Goal: Register for event/course

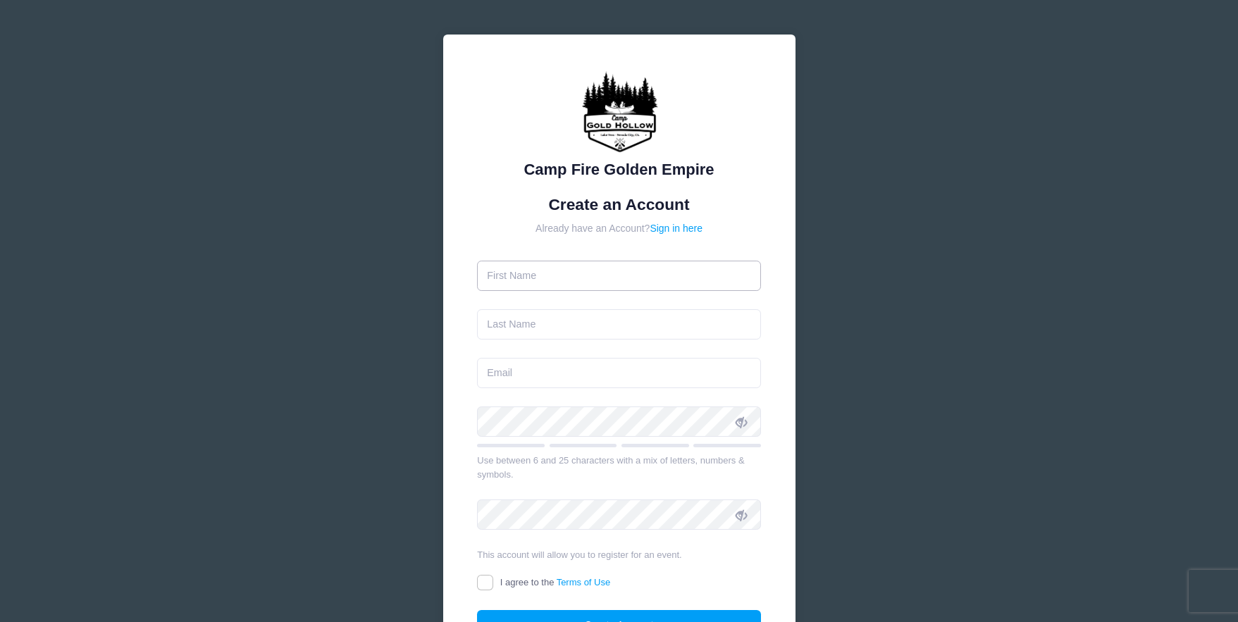
click at [548, 275] on input "text" at bounding box center [619, 276] width 284 height 30
type input "[PERSON_NAME]"
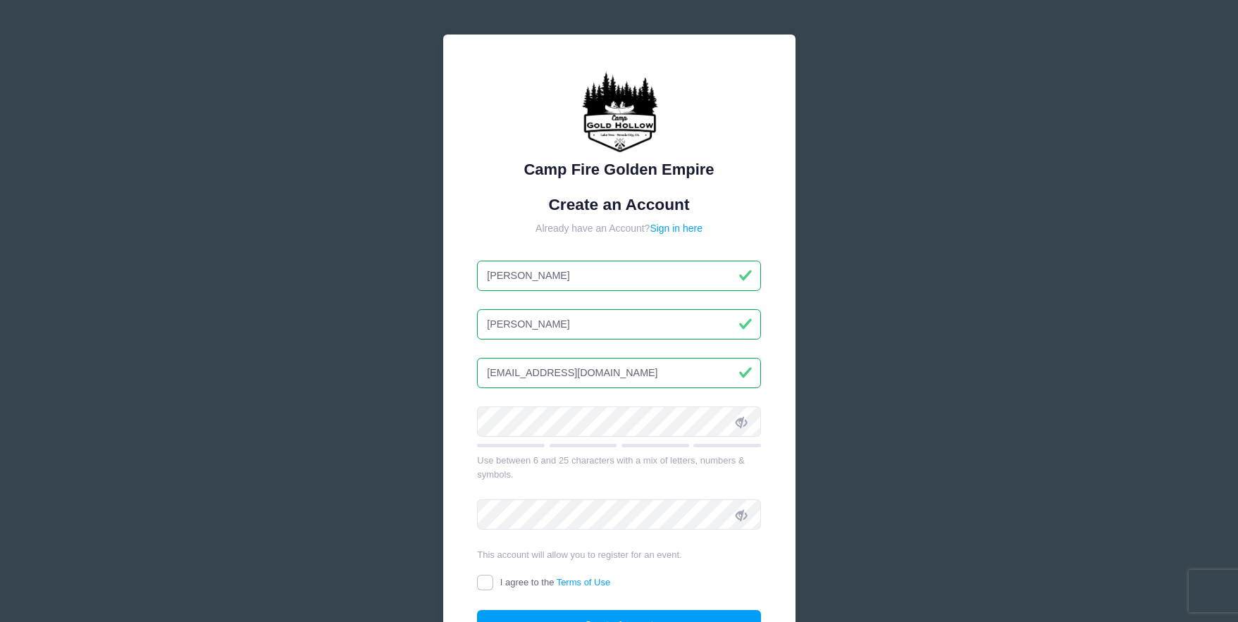
type input "[EMAIL_ADDRESS][DOMAIN_NAME]"
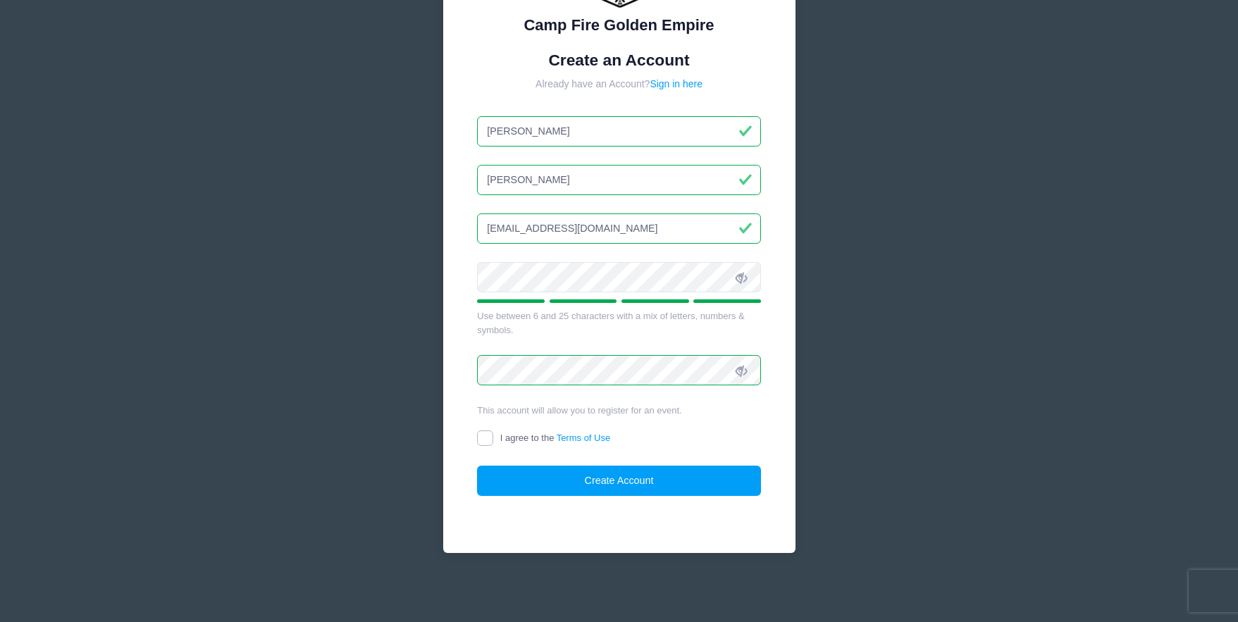
click at [477, 439] on input "I agree to the Terms of Use" at bounding box center [485, 439] width 16 height 16
checkbox input "true"
click at [580, 477] on button "Create Account" at bounding box center [619, 481] width 284 height 30
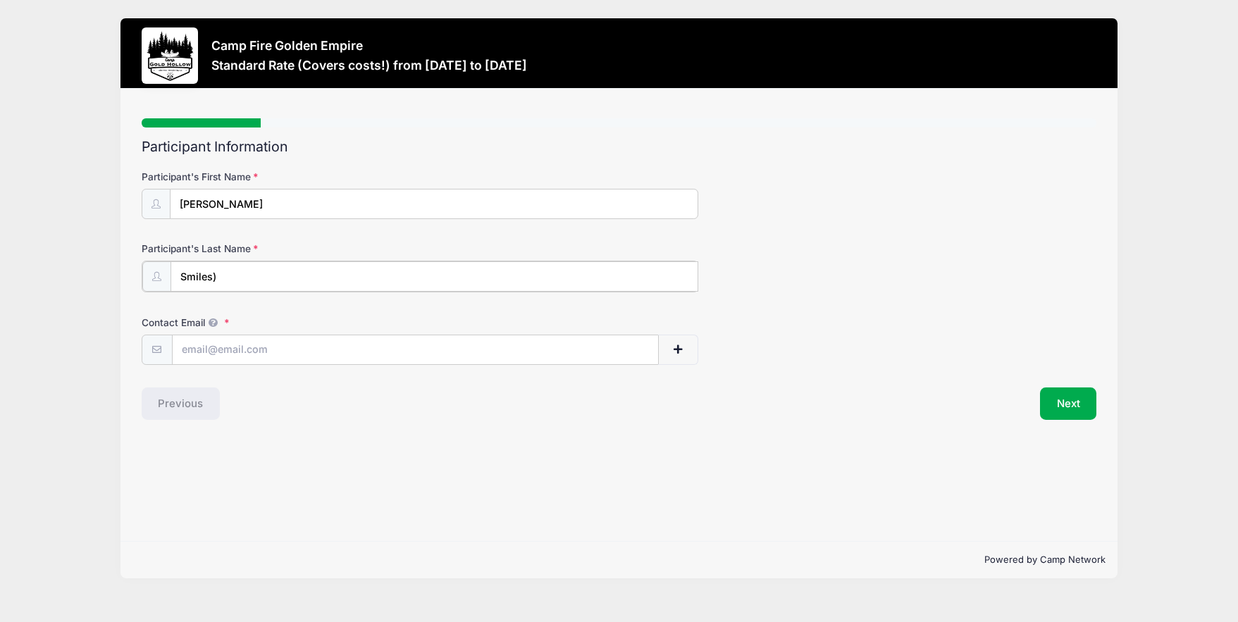
drag, startPoint x: 233, startPoint y: 273, endPoint x: 154, endPoint y: 271, distance: 78.2
click at [154, 271] on div "Smiles)" at bounding box center [420, 277] width 557 height 32
type input "[PERSON_NAME]"
click at [466, 416] on div "Previous" at bounding box center [377, 402] width 485 height 32
click at [222, 352] on input "Contact Email" at bounding box center [415, 349] width 485 height 30
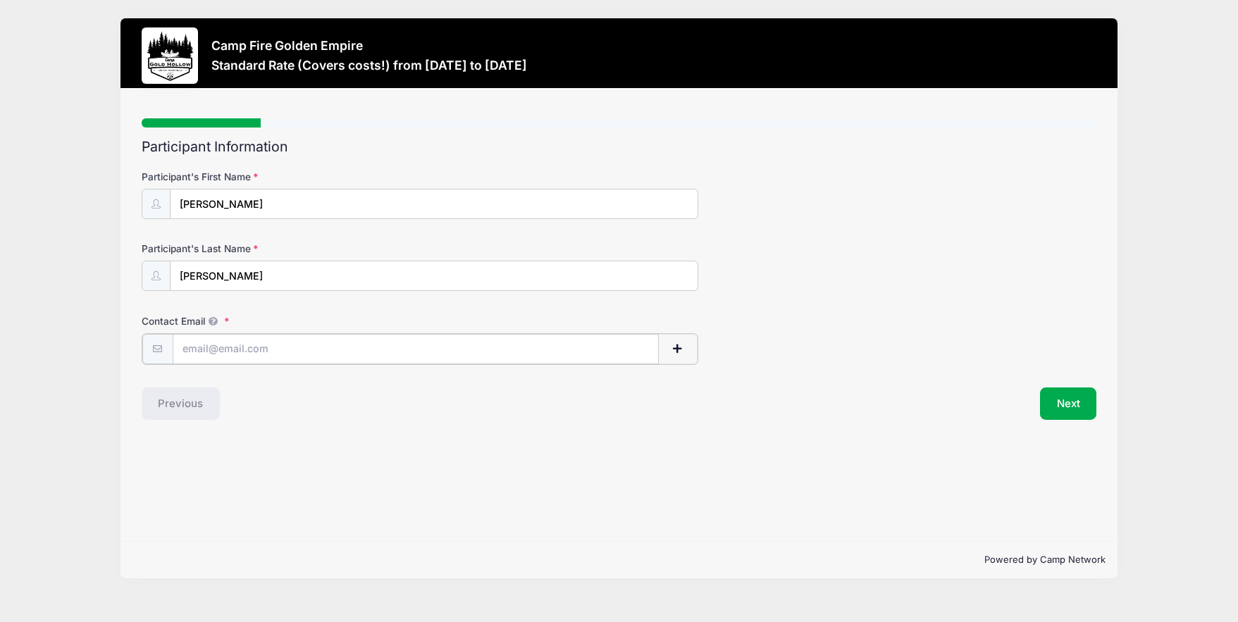
type input "[EMAIL_ADDRESS][DOMAIN_NAME]"
click at [239, 198] on input "[PERSON_NAME]" at bounding box center [435, 205] width 528 height 30
type input "Sara (Smiles)"
click at [1072, 400] on button "Next" at bounding box center [1068, 402] width 57 height 32
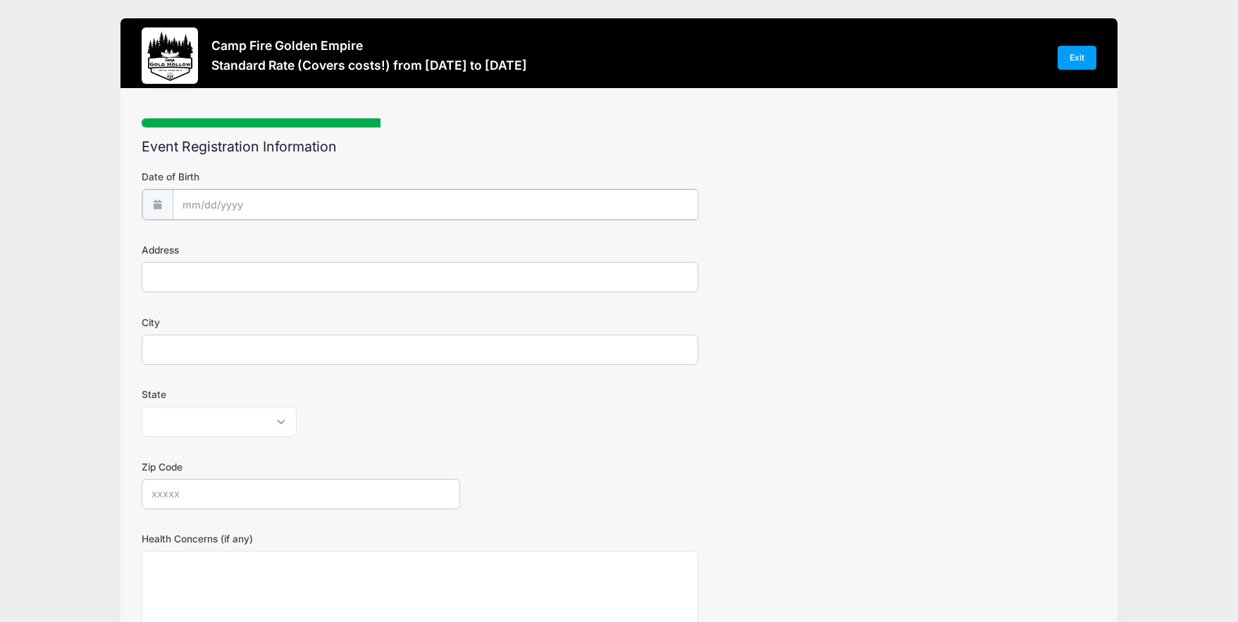
click at [228, 207] on input "Date of Birth" at bounding box center [436, 205] width 526 height 30
click at [209, 202] on input "Date of Birth" at bounding box center [436, 205] width 526 height 30
click at [754, 206] on div "Date of Birth" at bounding box center [619, 194] width 955 height 49
click at [233, 205] on input "Date of Birth" at bounding box center [436, 205] width 526 height 30
click at [316, 164] on div "Date of Birth Address City State Alabama Alaska American Samoa Arizona Arkansas…" at bounding box center [619, 466] width 955 height 613
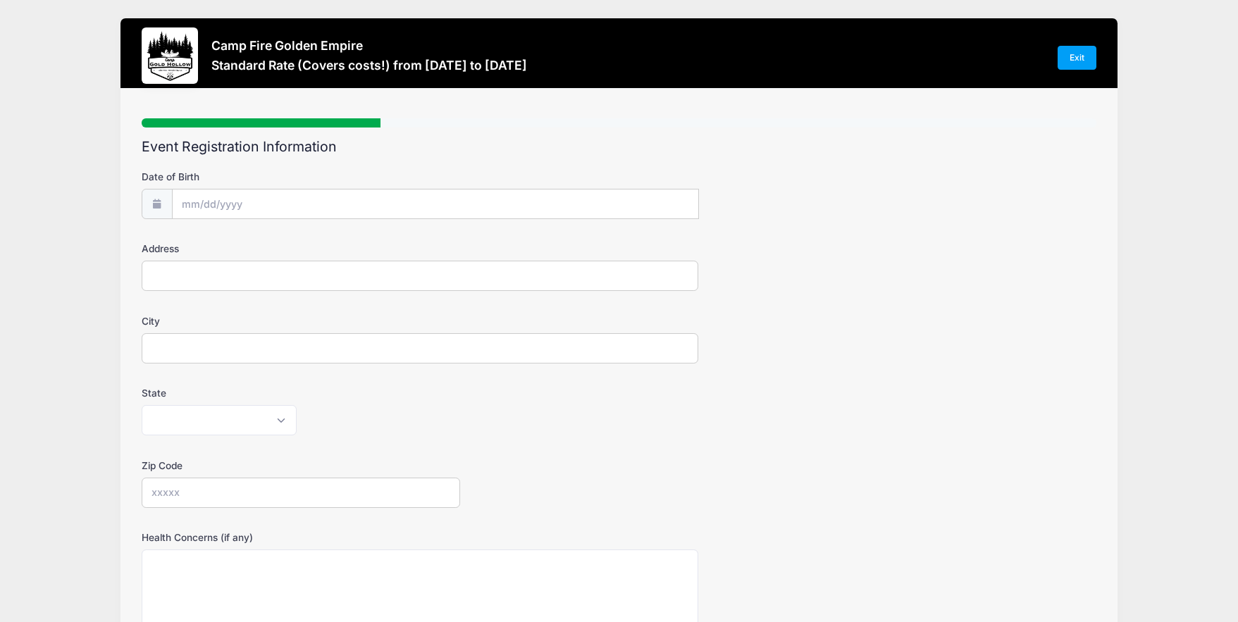
click at [157, 204] on icon at bounding box center [156, 203] width 11 height 9
click at [155, 204] on icon at bounding box center [156, 203] width 11 height 9
click at [185, 201] on input "Date of Birth" at bounding box center [436, 205] width 526 height 30
click at [426, 254] on label "Address" at bounding box center [301, 249] width 318 height 14
click at [426, 261] on input "Address" at bounding box center [420, 276] width 557 height 30
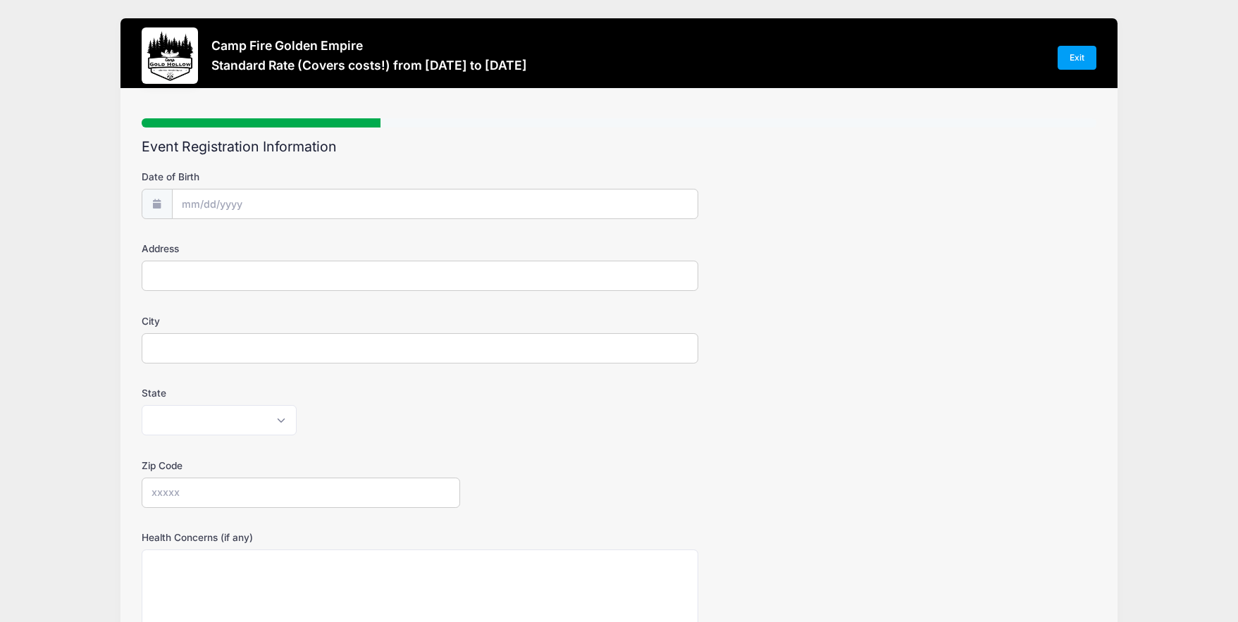
click at [413, 273] on input "Address" at bounding box center [420, 276] width 557 height 30
type input "1641 Laporte Dr"
type input "Roseville"
select select "CA"
click at [363, 482] on input "Zip Code" at bounding box center [301, 493] width 318 height 30
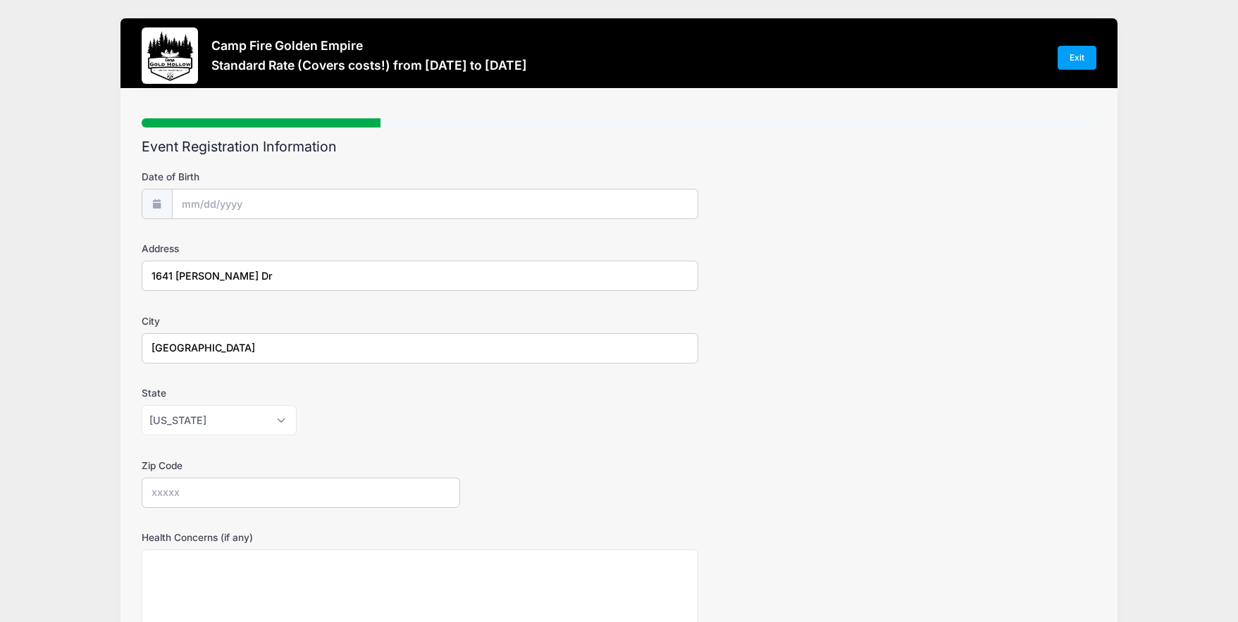
type input "95747"
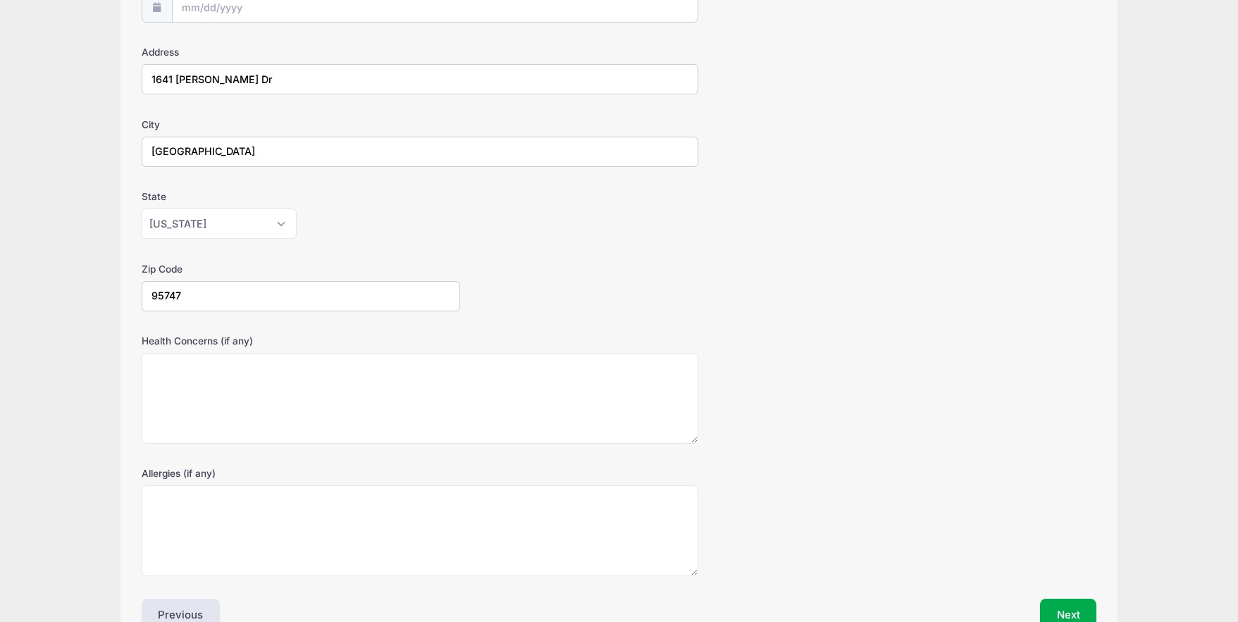
scroll to position [279, 0]
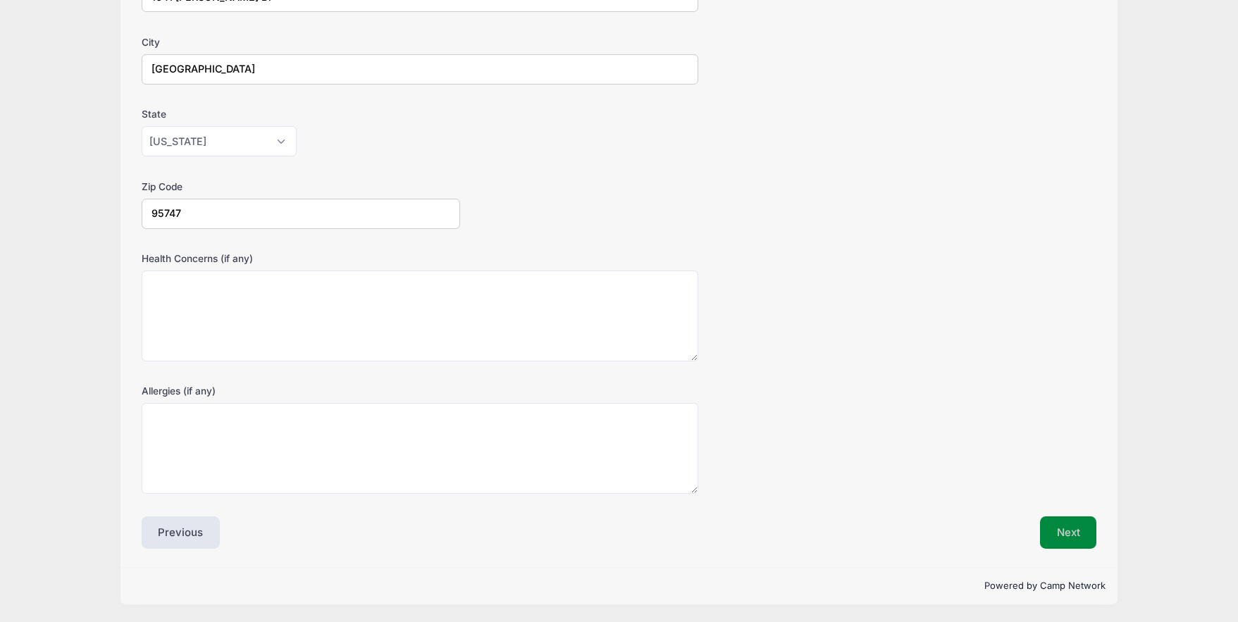
click at [1066, 533] on button "Next" at bounding box center [1068, 532] width 57 height 32
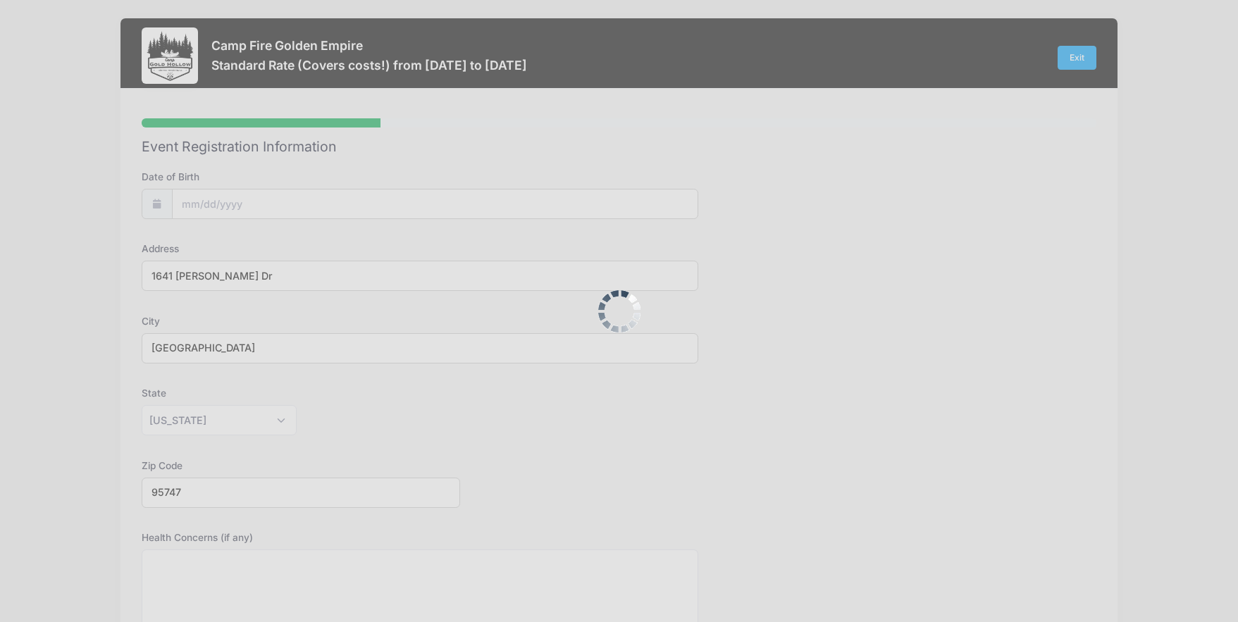
scroll to position [0, 0]
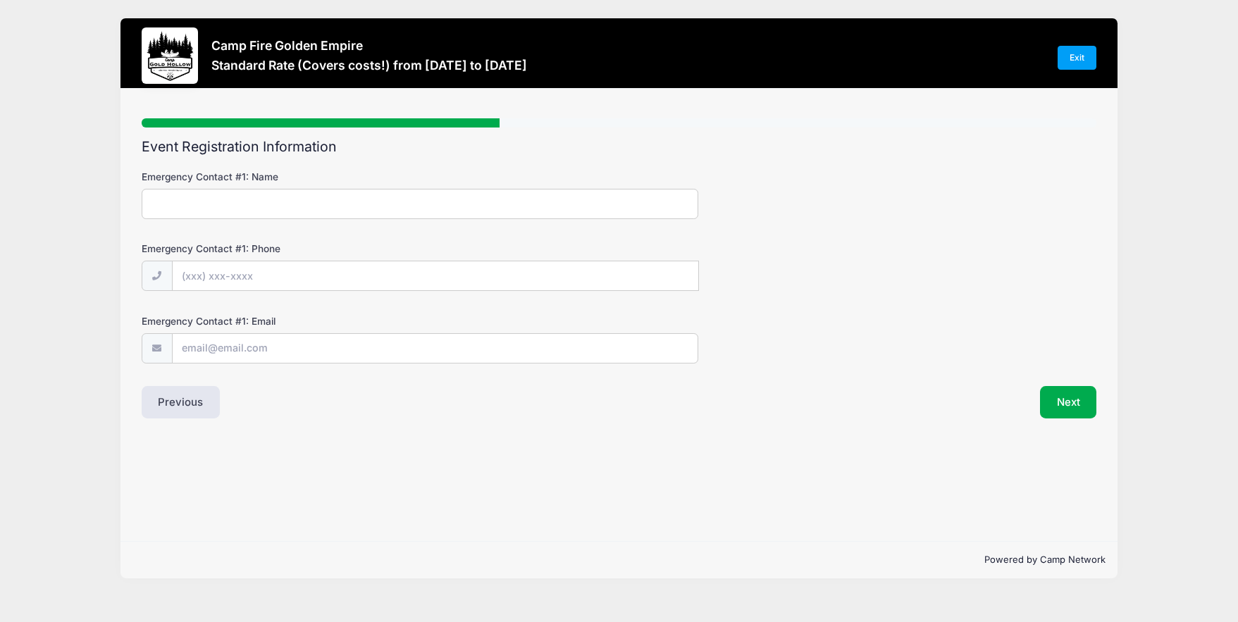
click at [219, 197] on input "Emergency Contact #1: Name" at bounding box center [420, 204] width 557 height 30
type input "Michael Riordan"
click at [240, 273] on input "Emergency Contact #1: Phone" at bounding box center [436, 276] width 526 height 30
type input "(520) 971-9575"
click at [236, 347] on input "Emergency Contact #1: Email" at bounding box center [436, 349] width 526 height 30
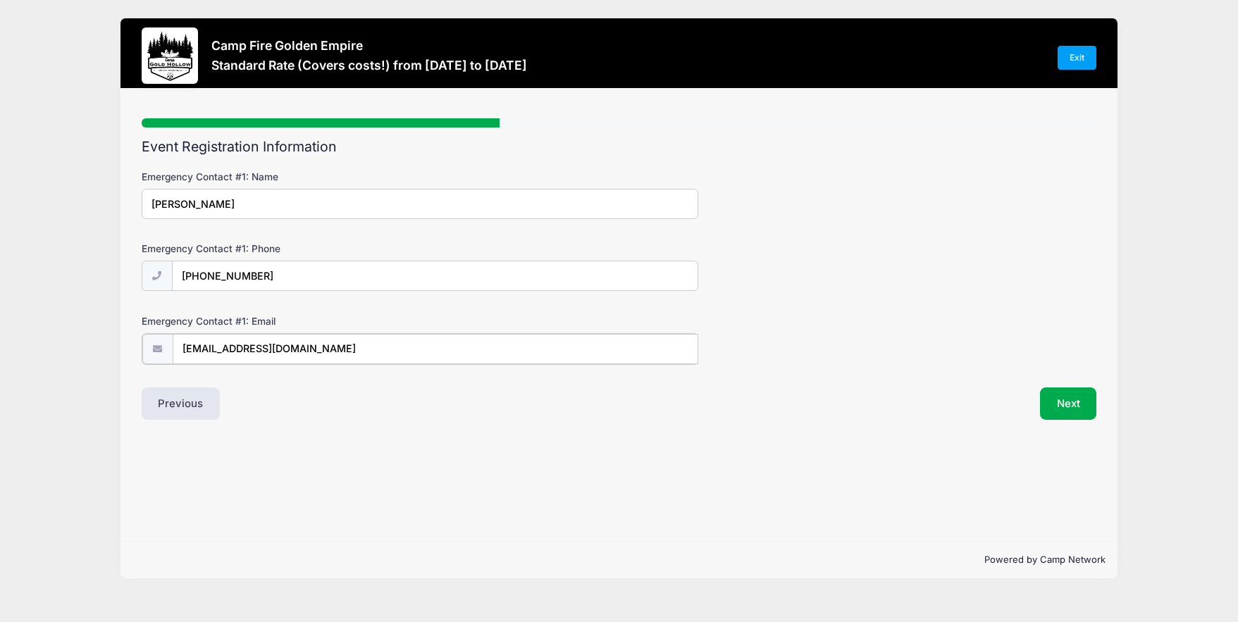
type input "ltriordan@yahoo.com"
click at [1061, 399] on button "Next" at bounding box center [1068, 402] width 57 height 32
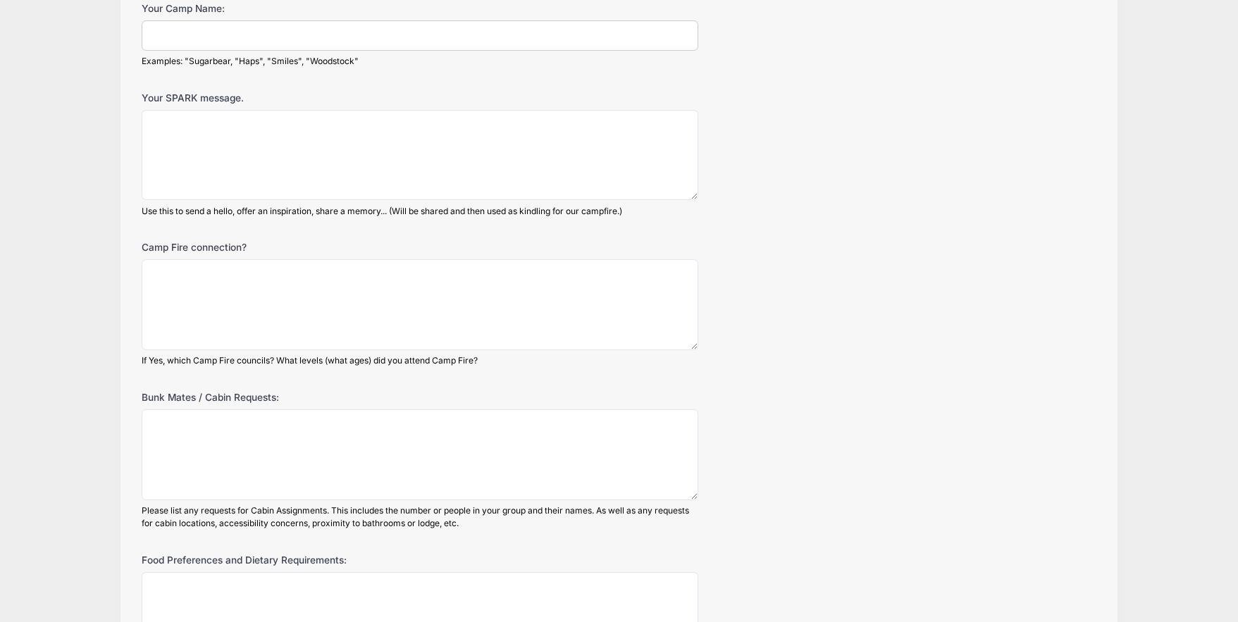
scroll to position [607, 0]
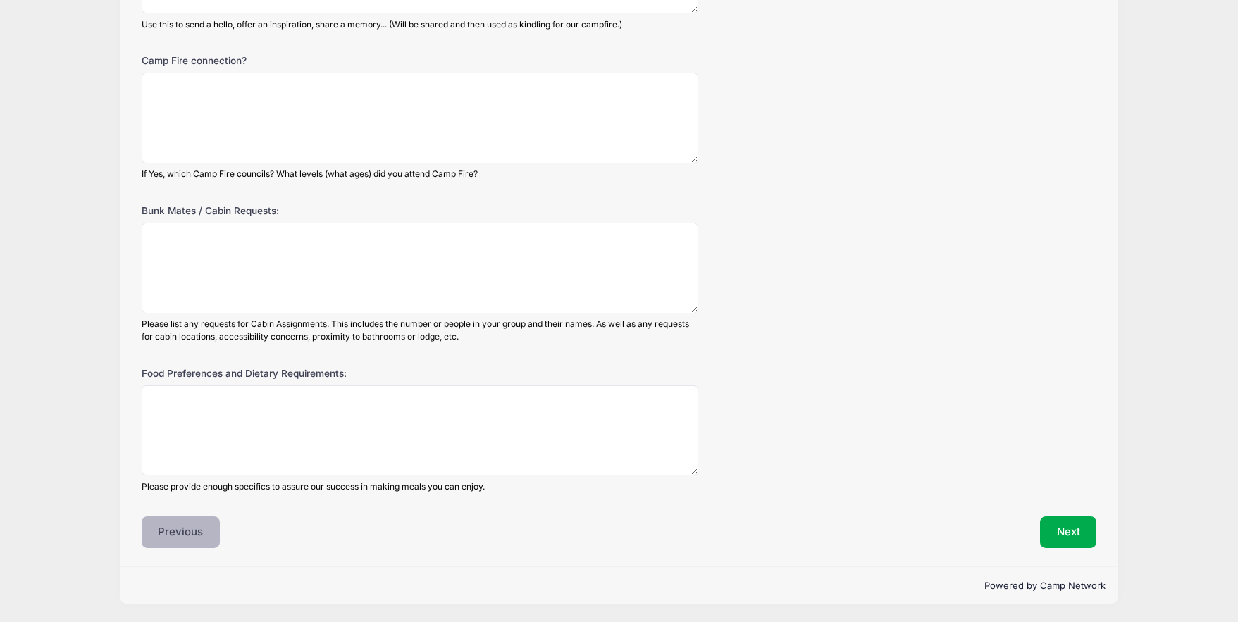
click at [203, 535] on button "Previous" at bounding box center [181, 532] width 79 height 32
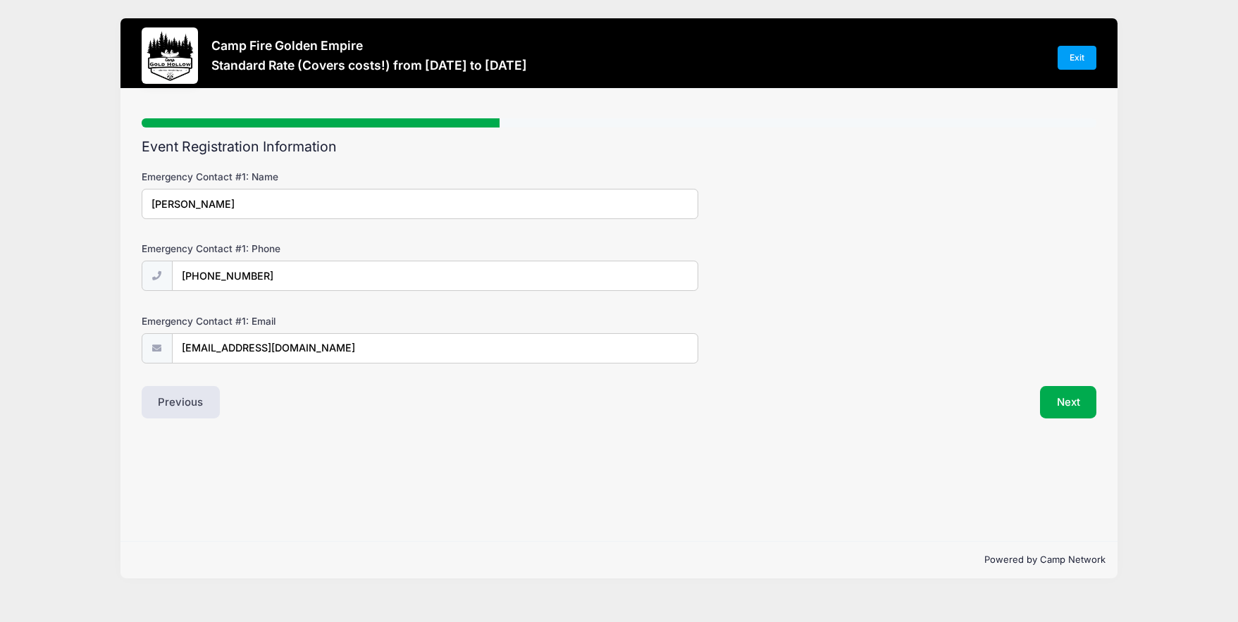
scroll to position [0, 0]
click at [192, 408] on button "Previous" at bounding box center [181, 402] width 79 height 32
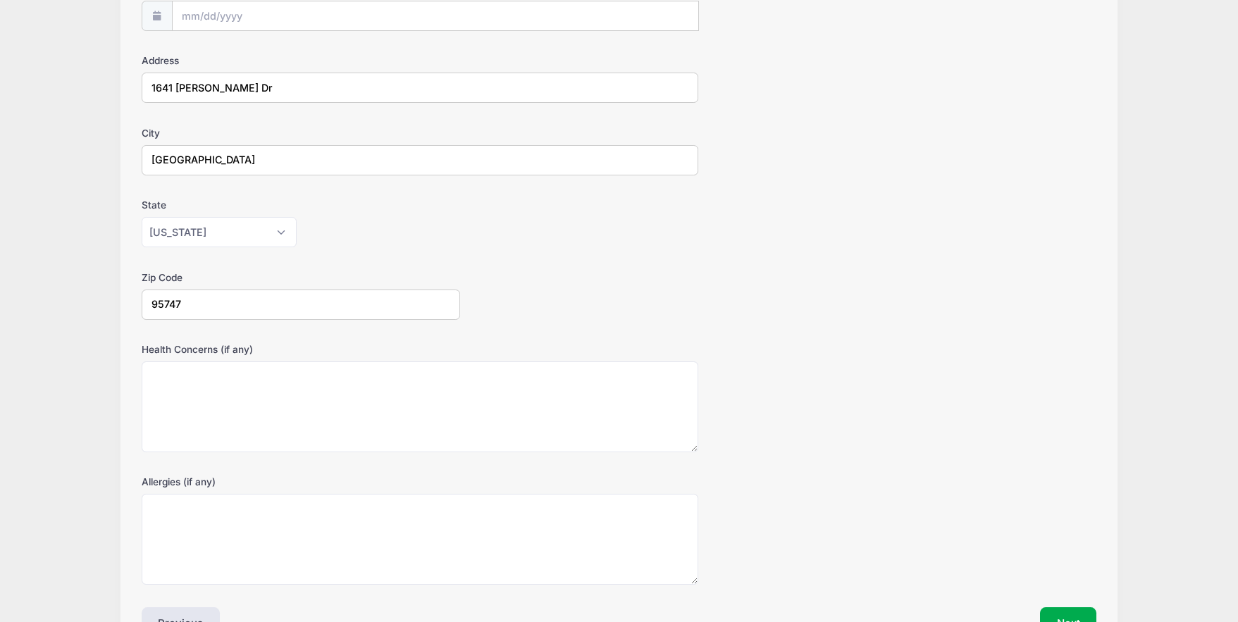
scroll to position [279, 0]
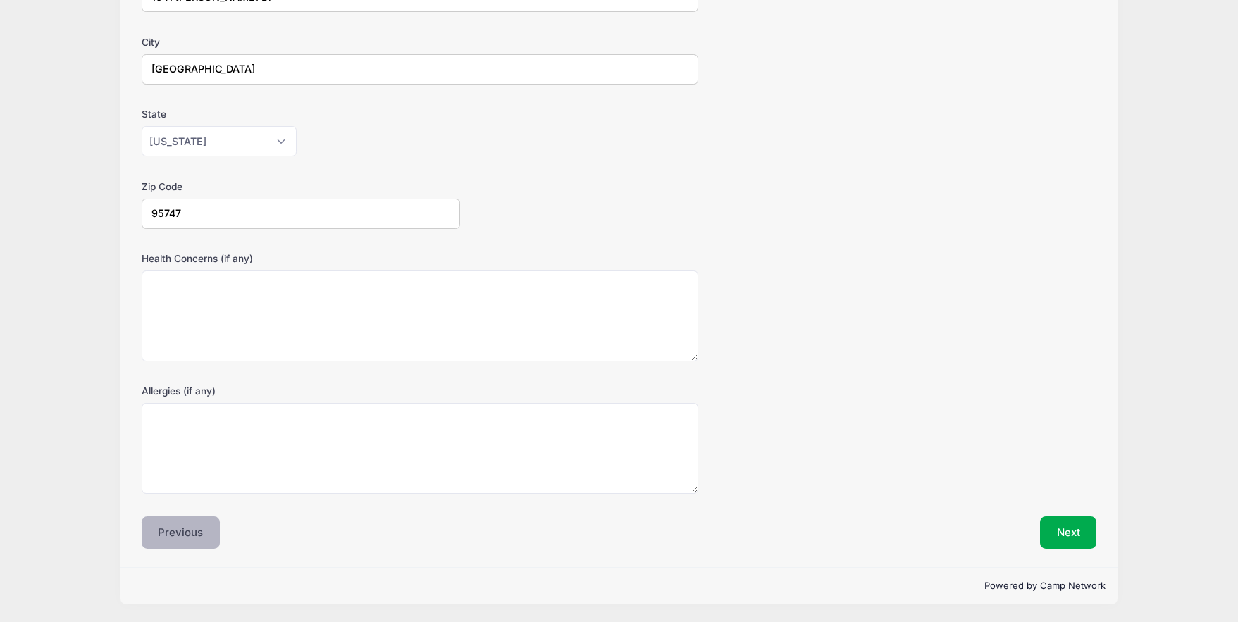
click at [195, 536] on button "Previous" at bounding box center [181, 532] width 79 height 32
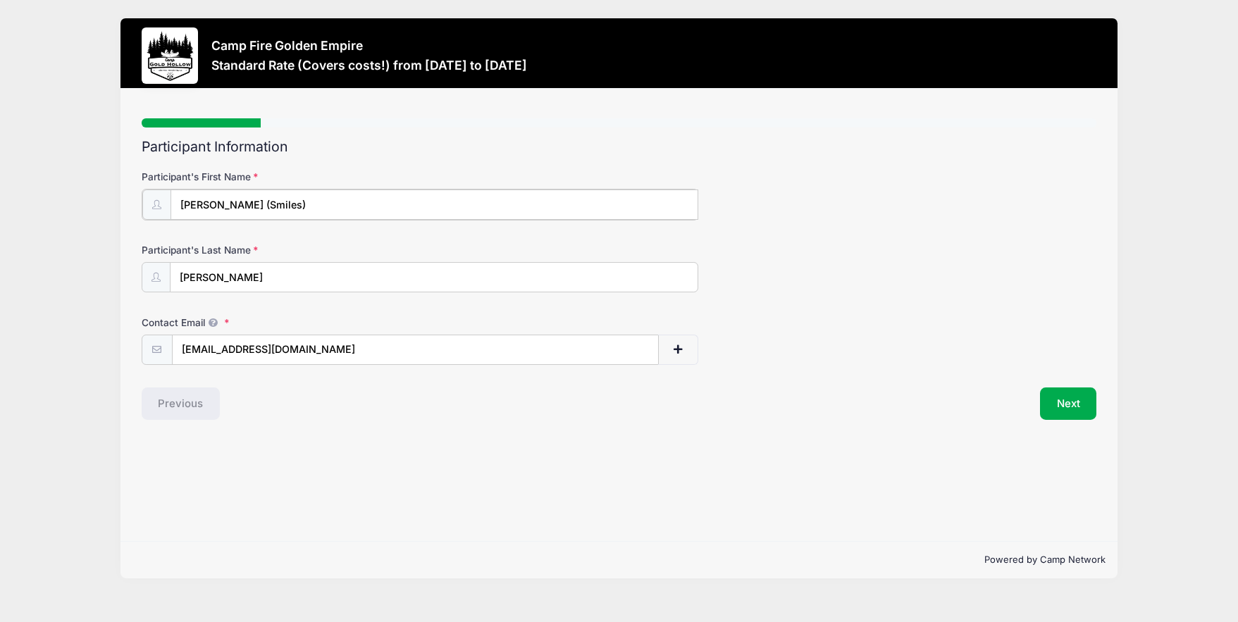
drag, startPoint x: 252, startPoint y: 204, endPoint x: 204, endPoint y: 211, distance: 49.0
click at [204, 211] on input "Sara (Smiles)" at bounding box center [435, 205] width 528 height 30
type input "[PERSON_NAME]"
click at [1063, 400] on button "Next" at bounding box center [1068, 402] width 57 height 32
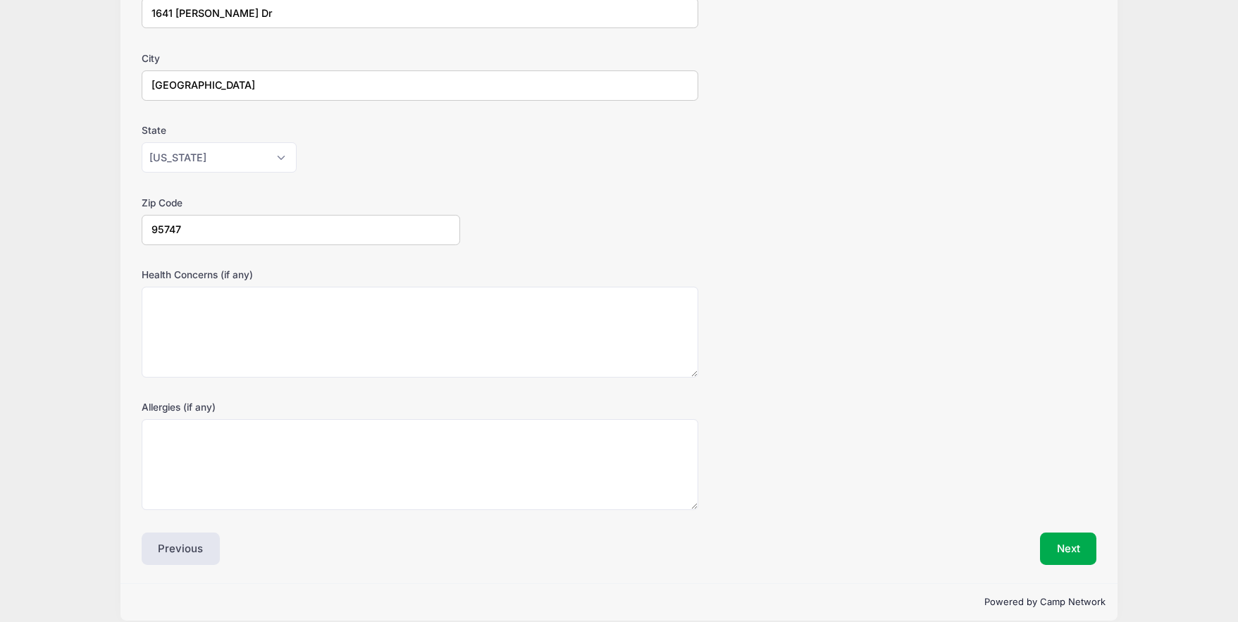
scroll to position [279, 0]
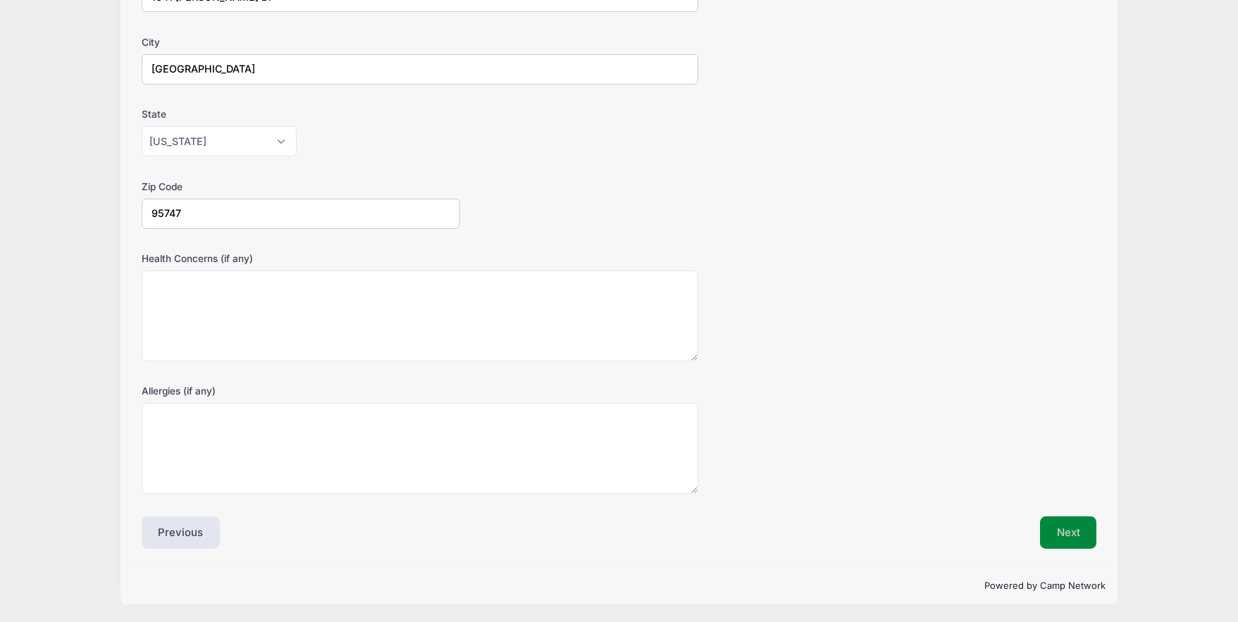
click at [1066, 525] on button "Next" at bounding box center [1068, 532] width 57 height 32
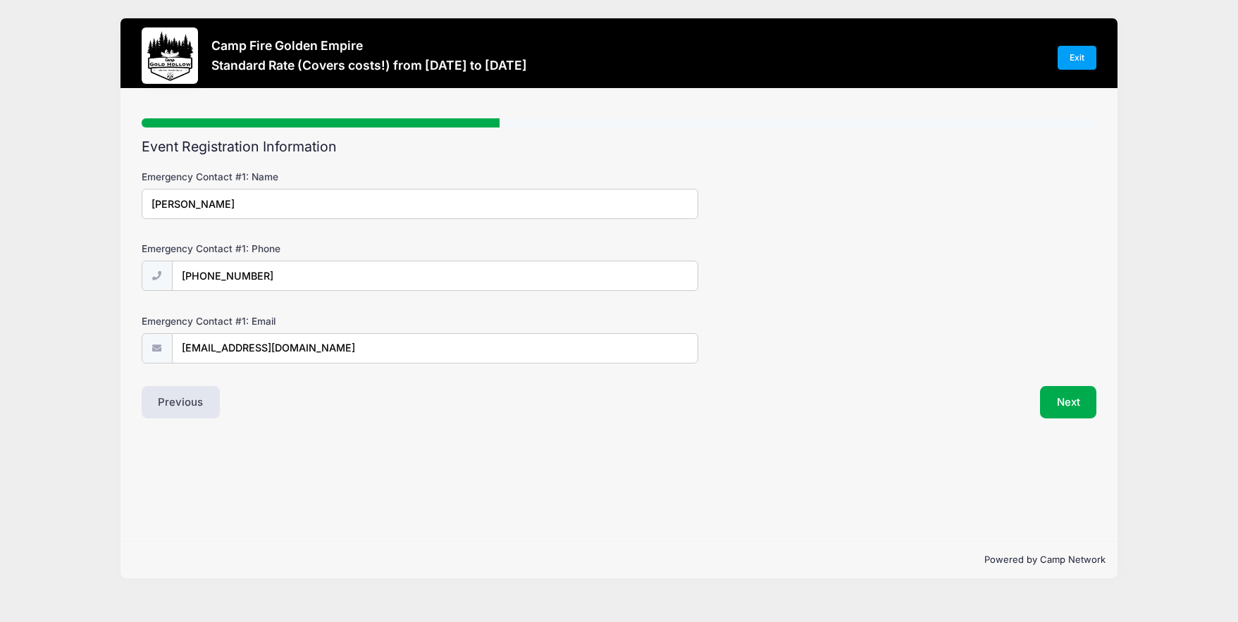
scroll to position [0, 0]
click at [1077, 411] on button "Next" at bounding box center [1068, 402] width 57 height 32
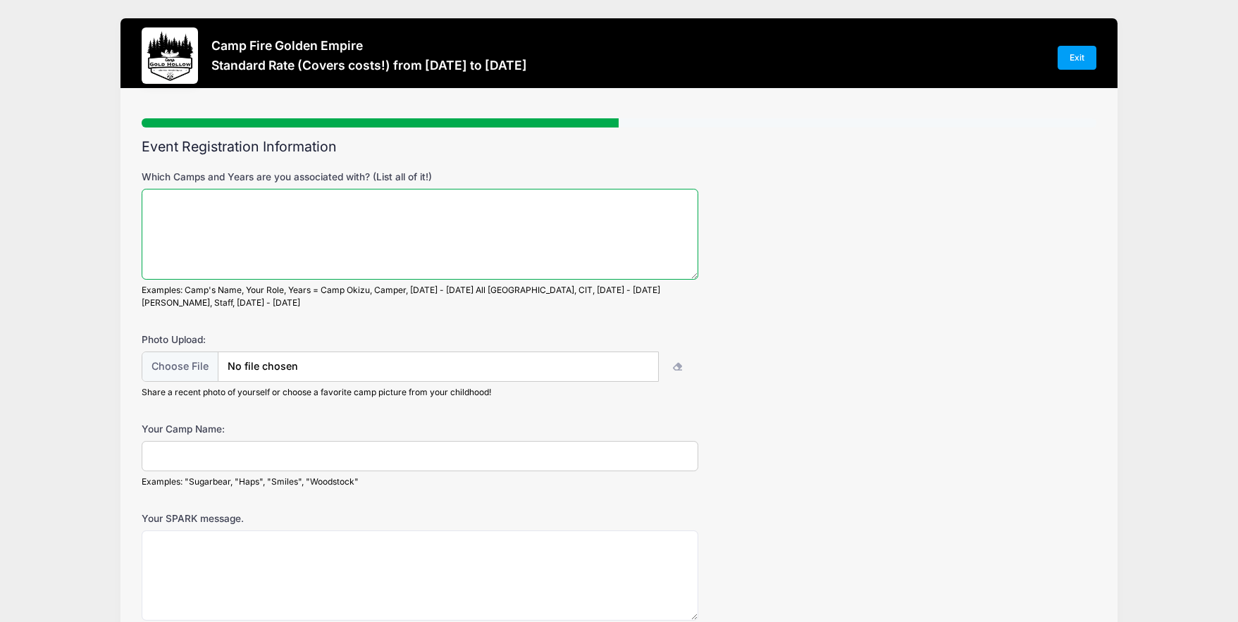
click at [205, 216] on textarea "Which Camps and Years are you associated with? (List all of it!)" at bounding box center [420, 234] width 557 height 91
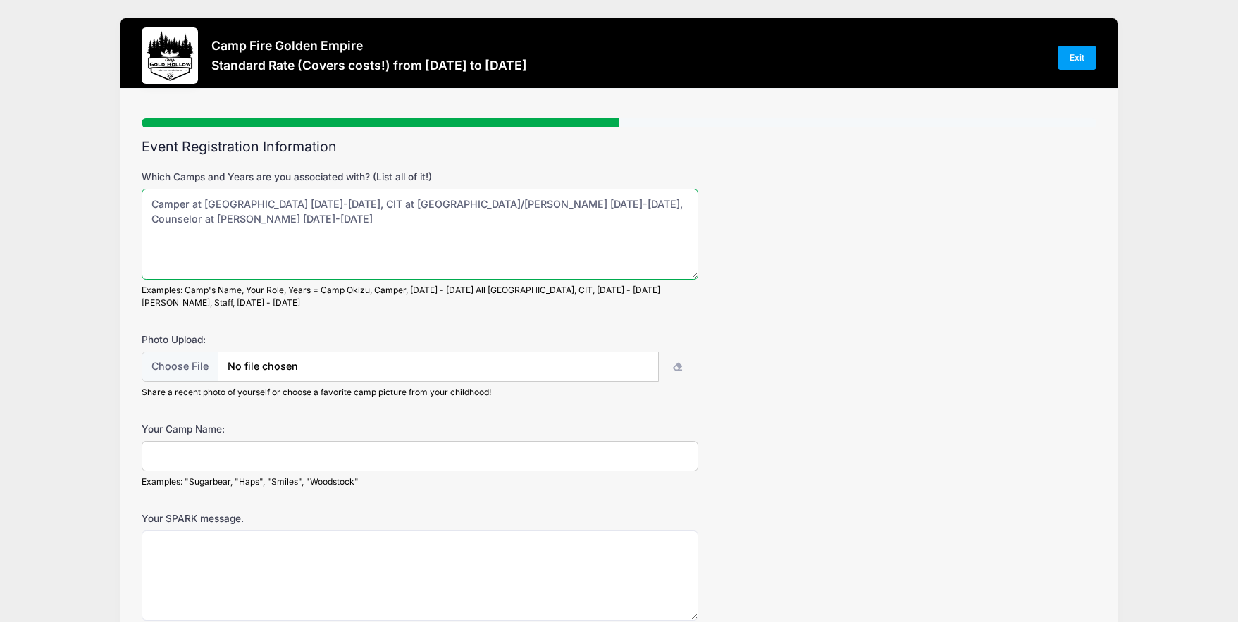
type textarea "Camper at Minaluta 1984-1992, CIT at Minaluta/Celio 1993-1994, Counselor at Cel…"
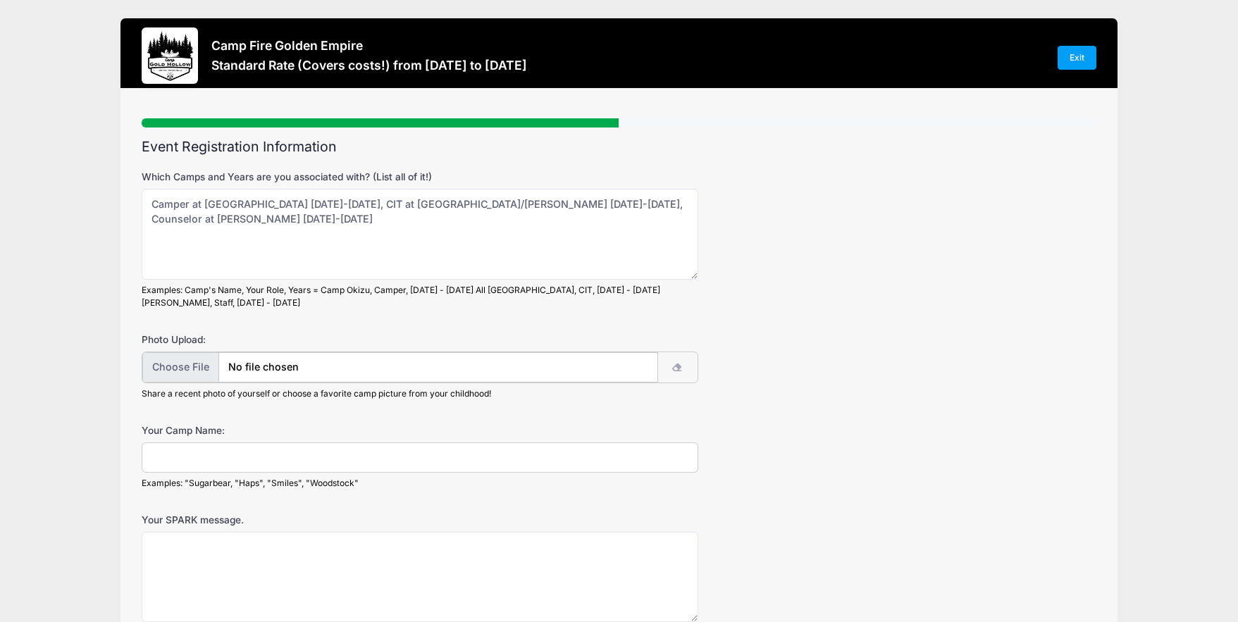
click at [176, 366] on input "file" at bounding box center [400, 367] width 516 height 30
type input "C:\fakepath\IMG_0466.jpg"
click at [204, 453] on input "Your Camp Name:" at bounding box center [420, 456] width 557 height 30
type input "Smiles"
click at [922, 431] on div "Your Camp Name: Smiles Examples: "Sugarbear, "Haps", "Smiles", "Woodstock"" at bounding box center [619, 455] width 955 height 66
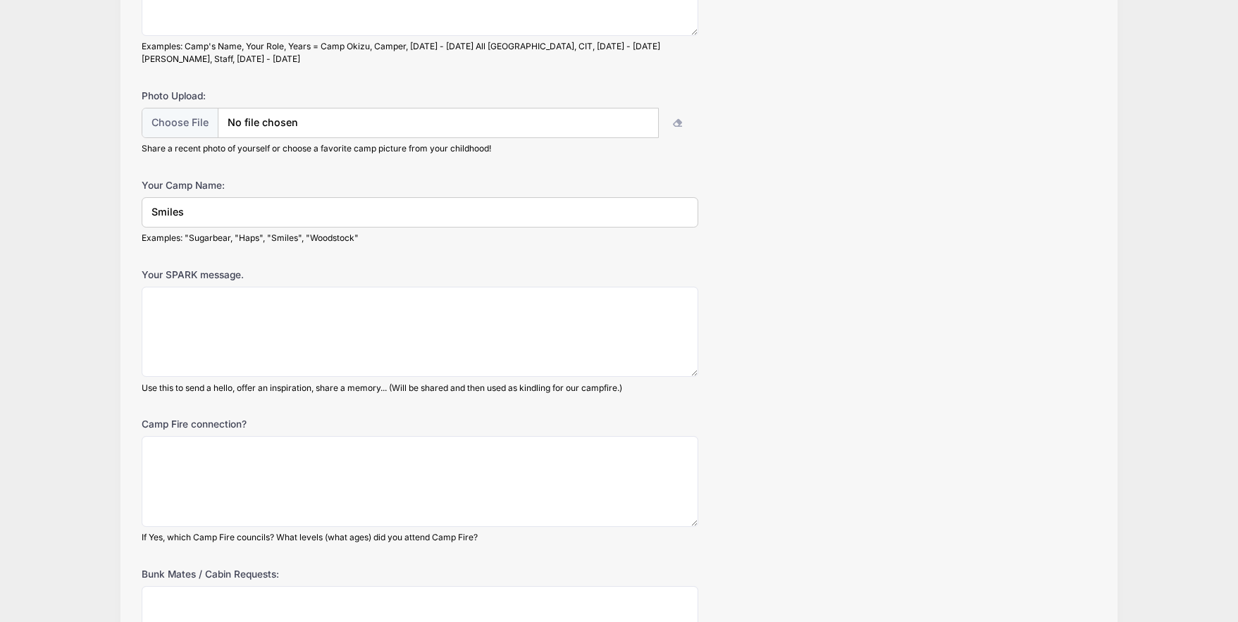
scroll to position [264, 0]
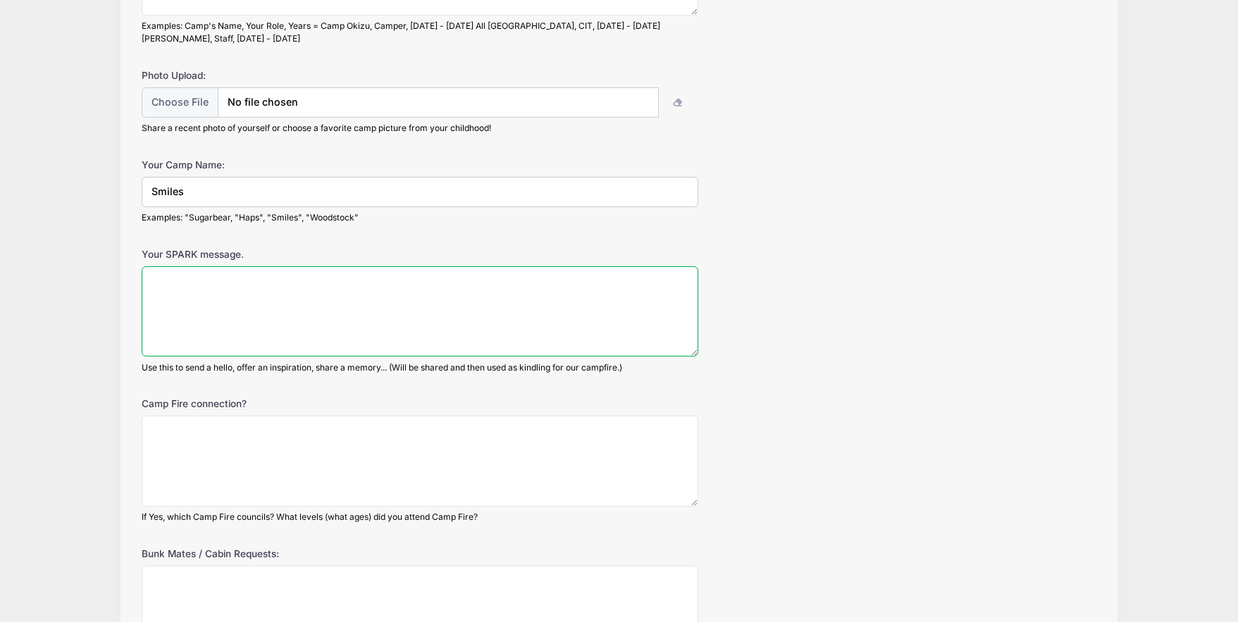
click at [269, 313] on textarea "Your SPARK message." at bounding box center [420, 311] width 557 height 91
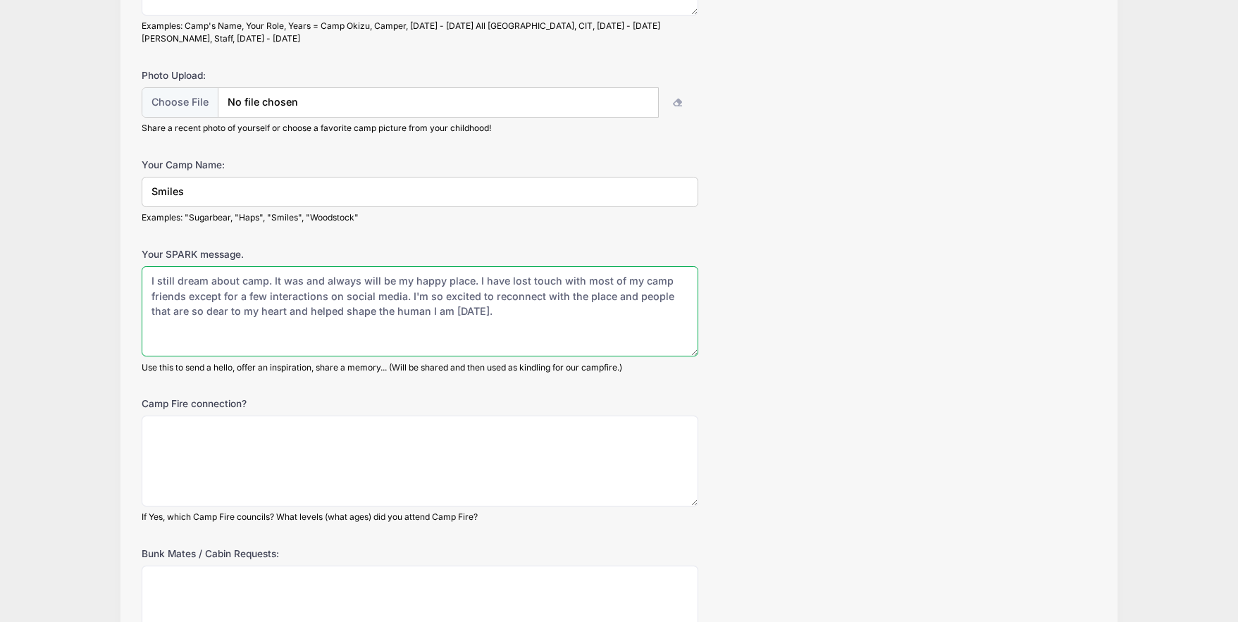
drag, startPoint x: 402, startPoint y: 297, endPoint x: 250, endPoint y: 299, distance: 151.5
click at [250, 299] on textarea "I still dream about camp. It was and always will be my happy place. I have lost…" at bounding box center [420, 311] width 557 height 91
click at [493, 309] on textarea "I still dream about camp. It was and always will be my happy place. I have lost…" at bounding box center [420, 311] width 557 height 91
click at [631, 298] on textarea "I still dream about camp. It was and always will be my happy place. I have lost…" at bounding box center [420, 311] width 557 height 91
type textarea "I still dream about camp. It was and always will be my happy place. I have lost…"
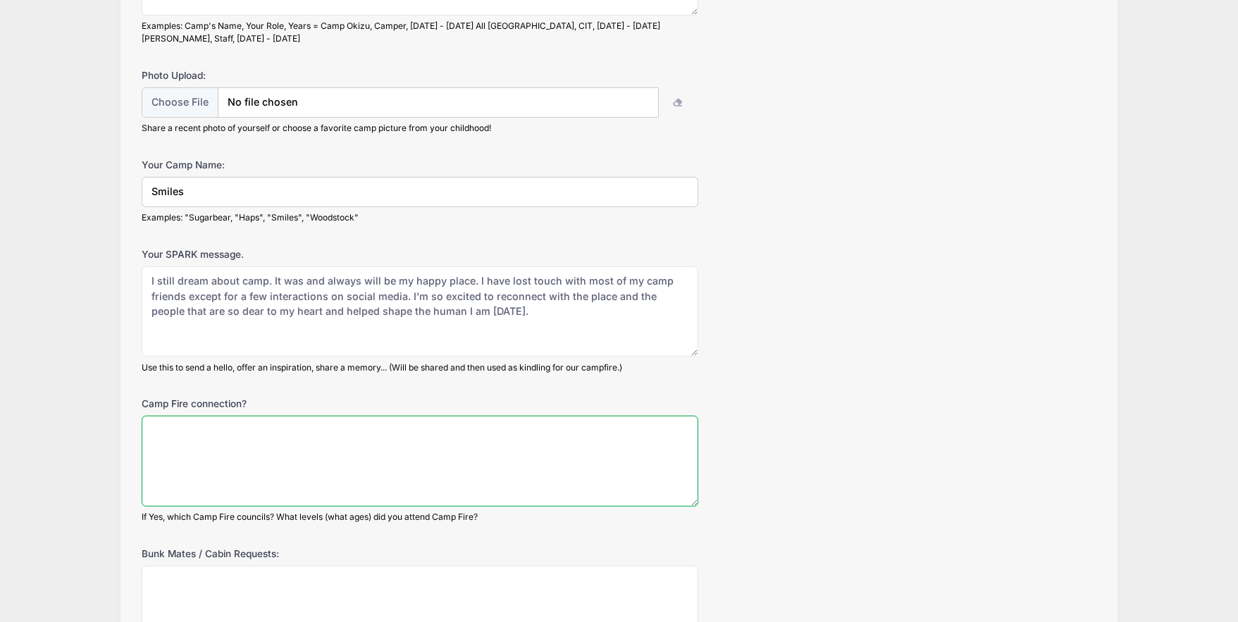
click at [276, 440] on textarea "Camp Fire connection?" at bounding box center [420, 461] width 557 height 91
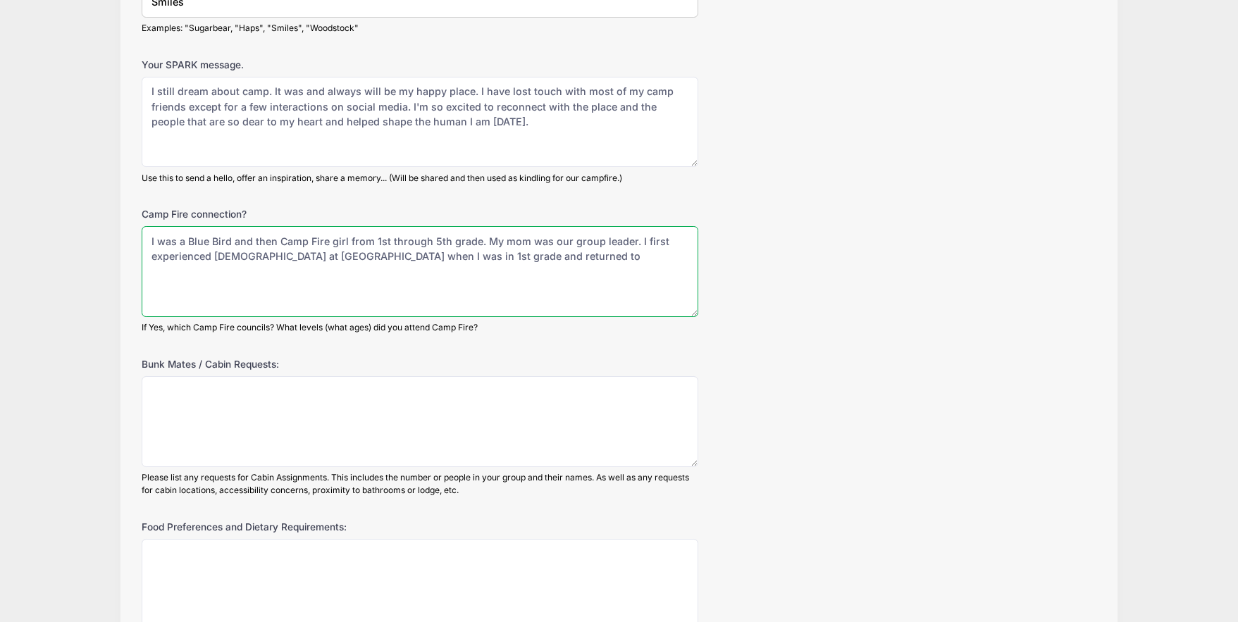
scroll to position [445, 0]
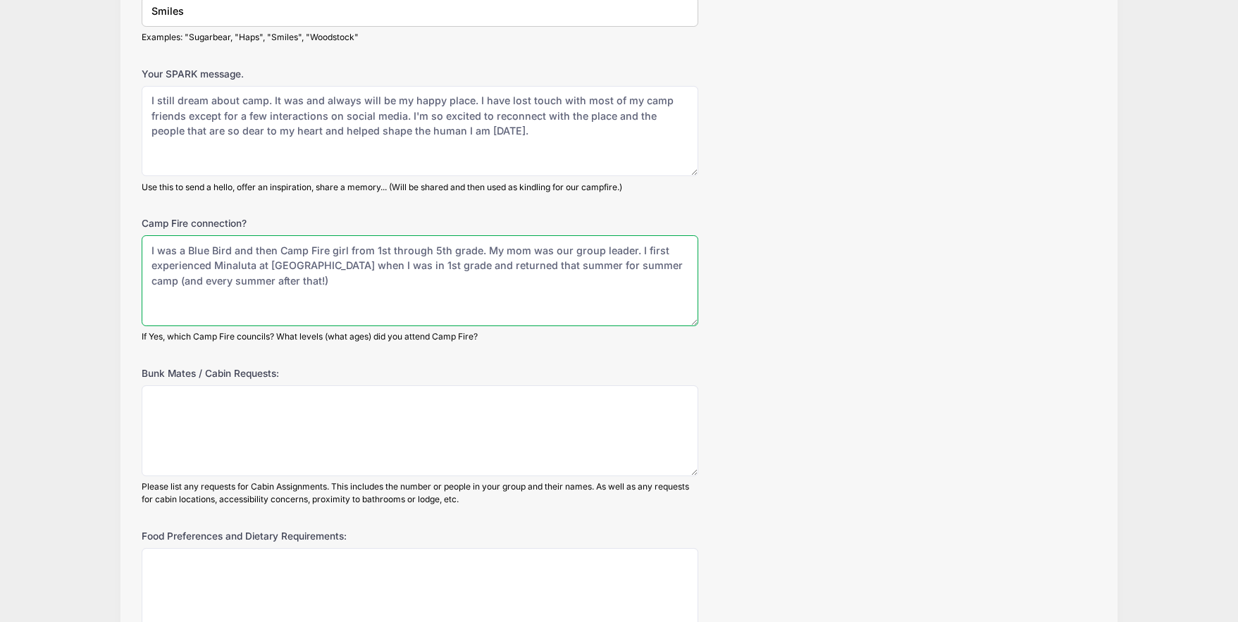
click at [474, 252] on textarea "I was a Blue Bird and then Camp Fire girl from 1st through 5th grade. My mom wa…" at bounding box center [420, 280] width 557 height 91
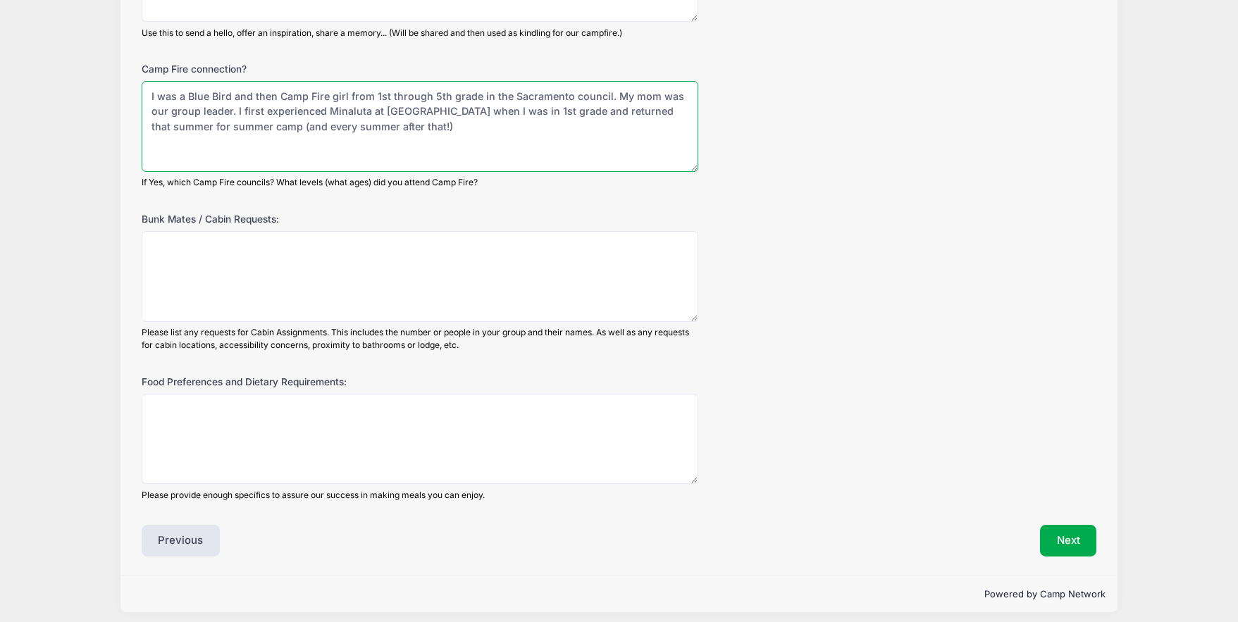
scroll to position [607, 0]
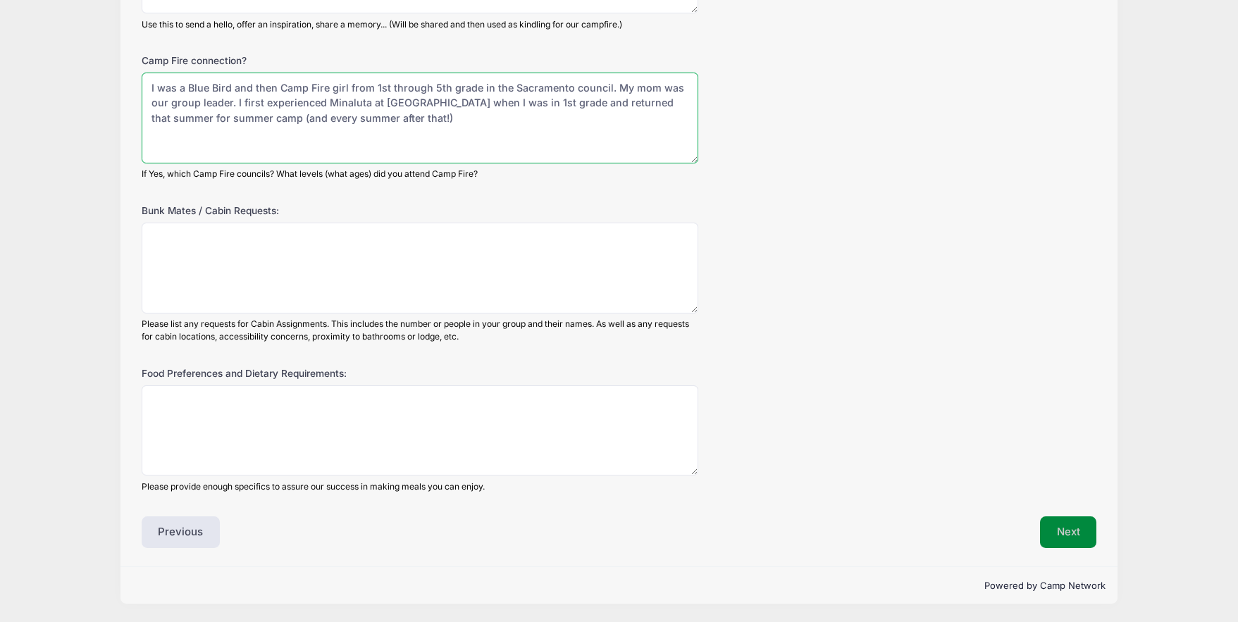
type textarea "I was a Blue Bird and then Camp Fire girl from 1st through 5th grade in the Sac…"
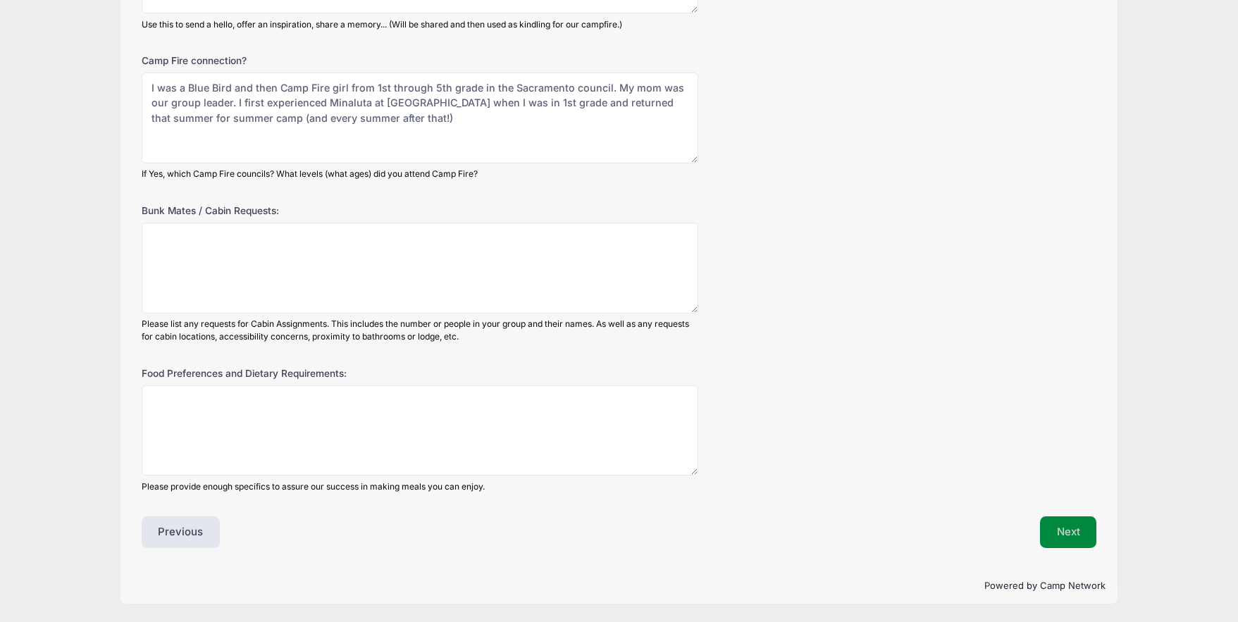
click at [1053, 533] on button "Next" at bounding box center [1068, 532] width 57 height 32
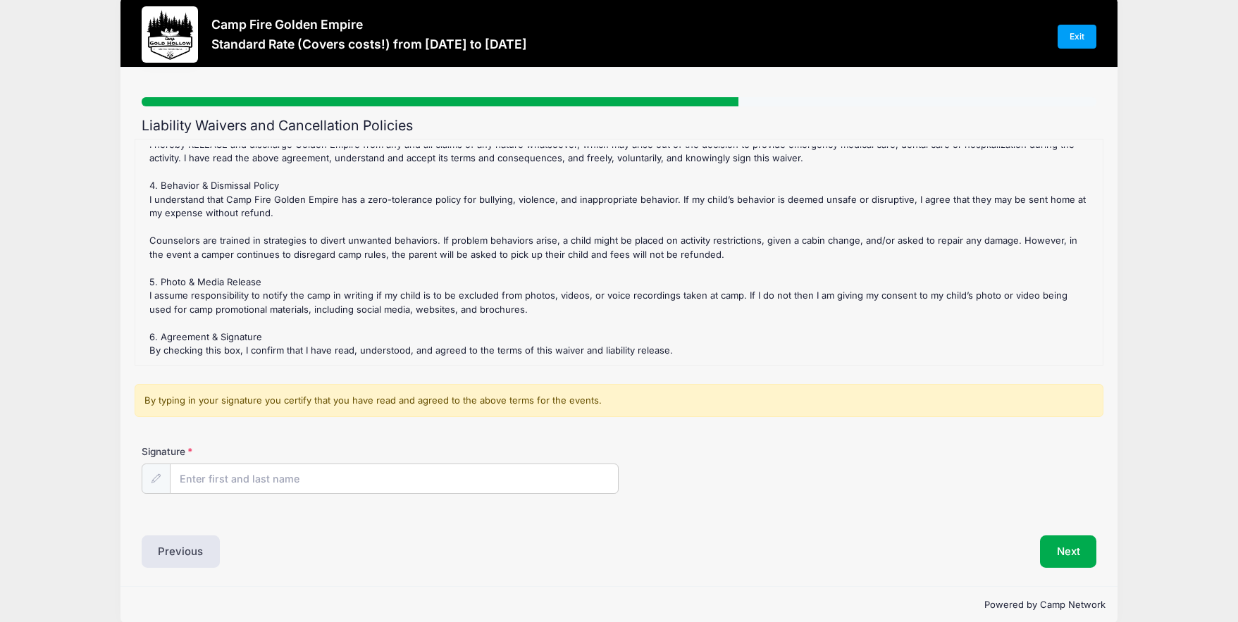
scroll to position [23, 0]
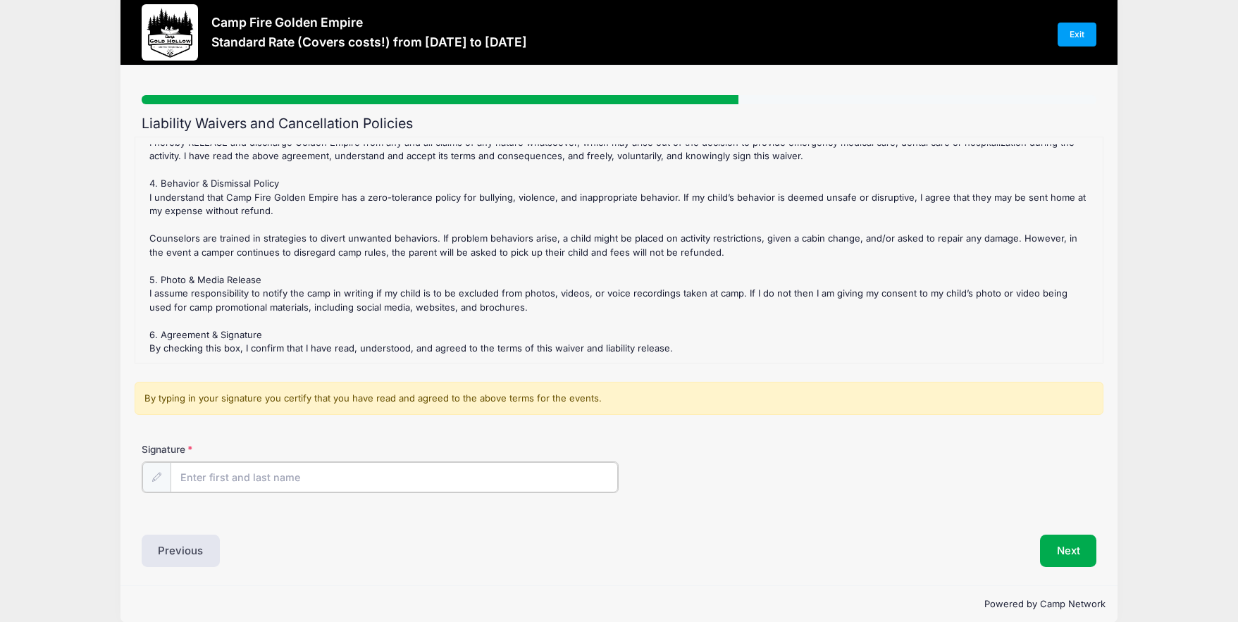
click at [249, 478] on input "Signature" at bounding box center [395, 477] width 448 height 30
type input "Sara Riordan"
click at [1052, 540] on button "Next" at bounding box center [1068, 549] width 57 height 32
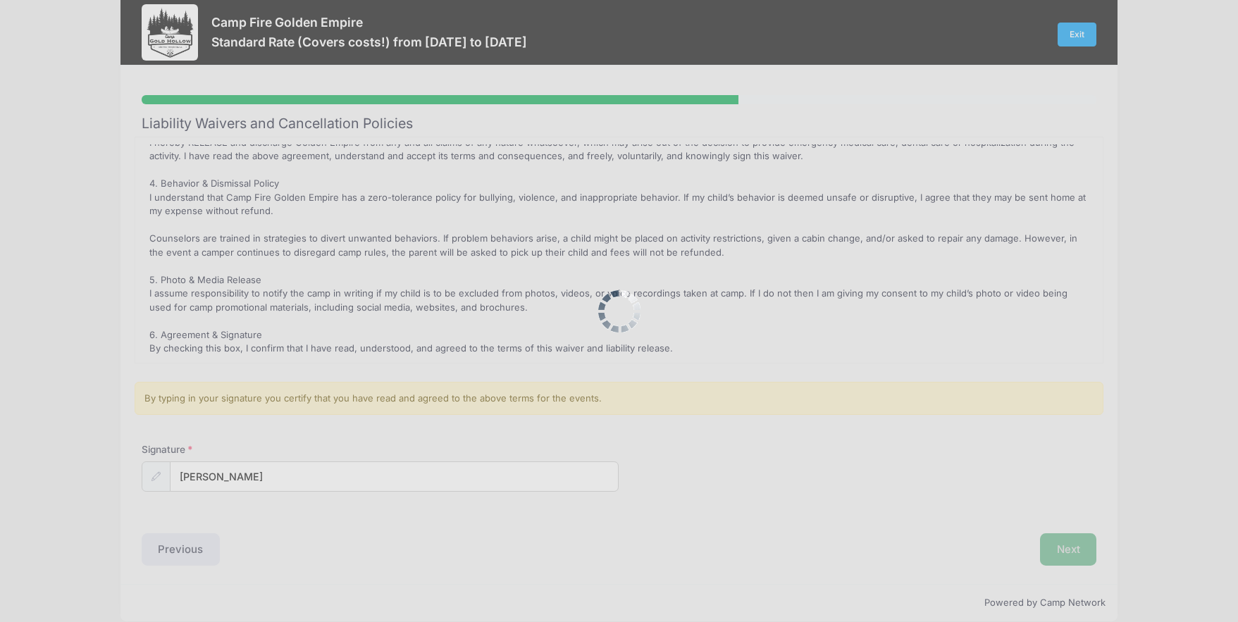
scroll to position [0, 0]
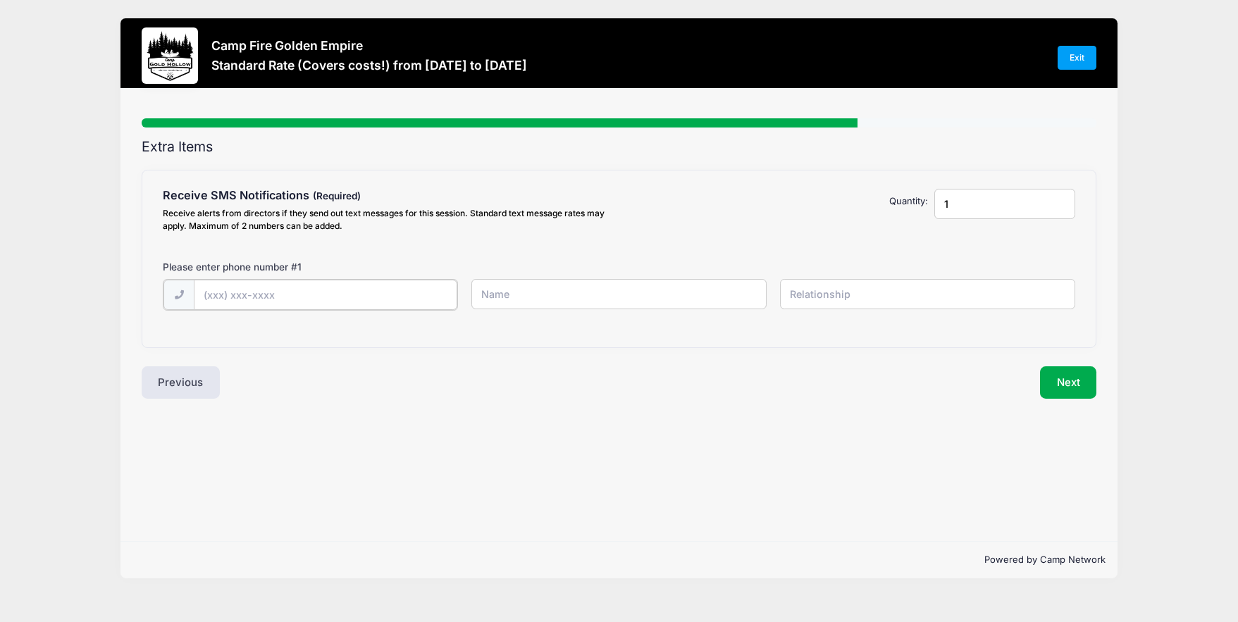
click at [249, 297] on input "text" at bounding box center [325, 295] width 263 height 30
type input "(520) 971-9181"
type input "Sara Riordan"
click at [834, 299] on input "text" at bounding box center [927, 294] width 295 height 30
type input "self"
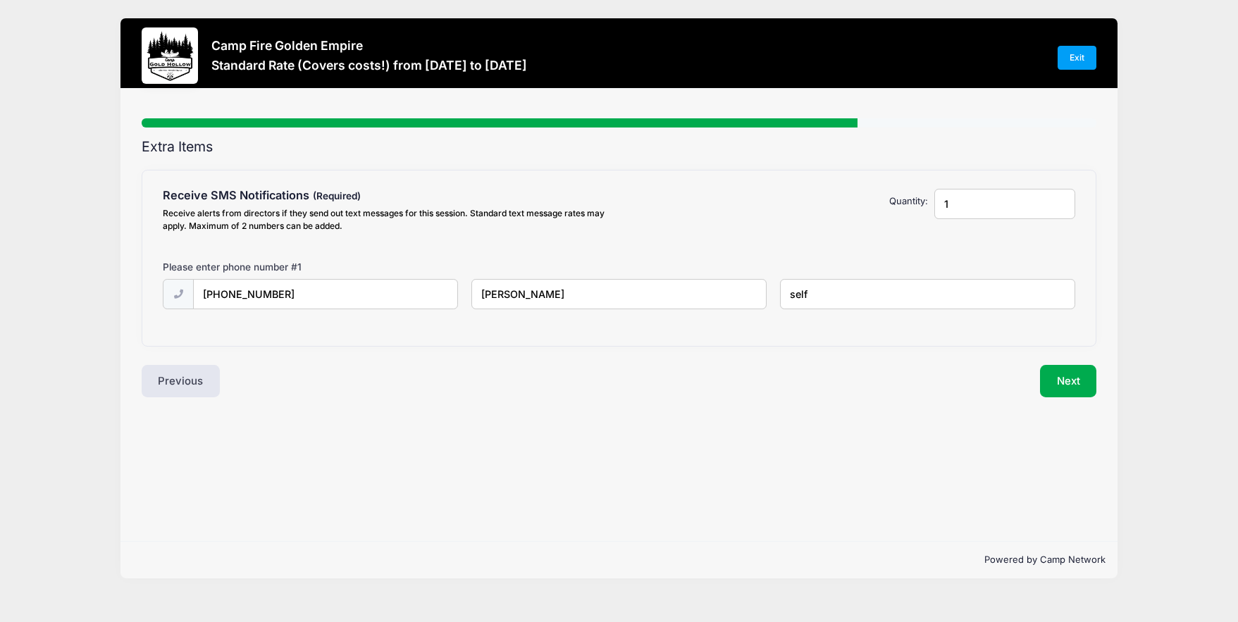
click at [901, 394] on div "Next" at bounding box center [861, 381] width 485 height 32
click at [1074, 378] on button "Next" at bounding box center [1068, 381] width 57 height 32
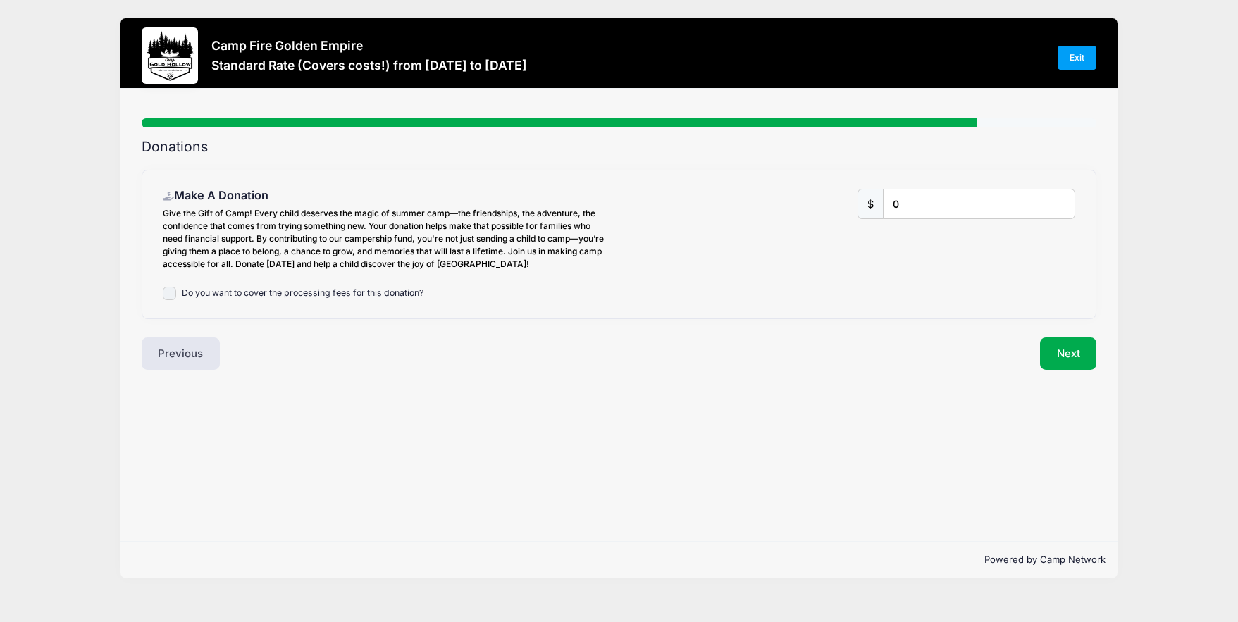
click at [167, 294] on input "Do you want to cover the processing fees for this donation?" at bounding box center [170, 294] width 14 height 14
checkbox input "false"
click at [1074, 349] on button "Next" at bounding box center [1068, 353] width 57 height 32
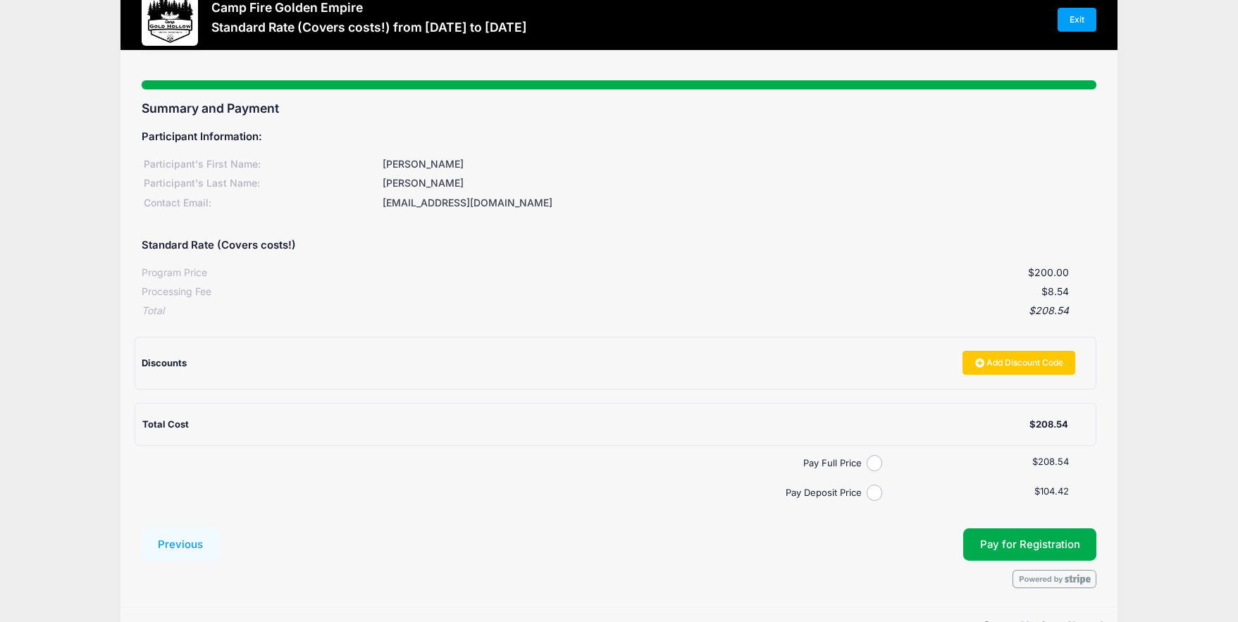
scroll to position [78, 0]
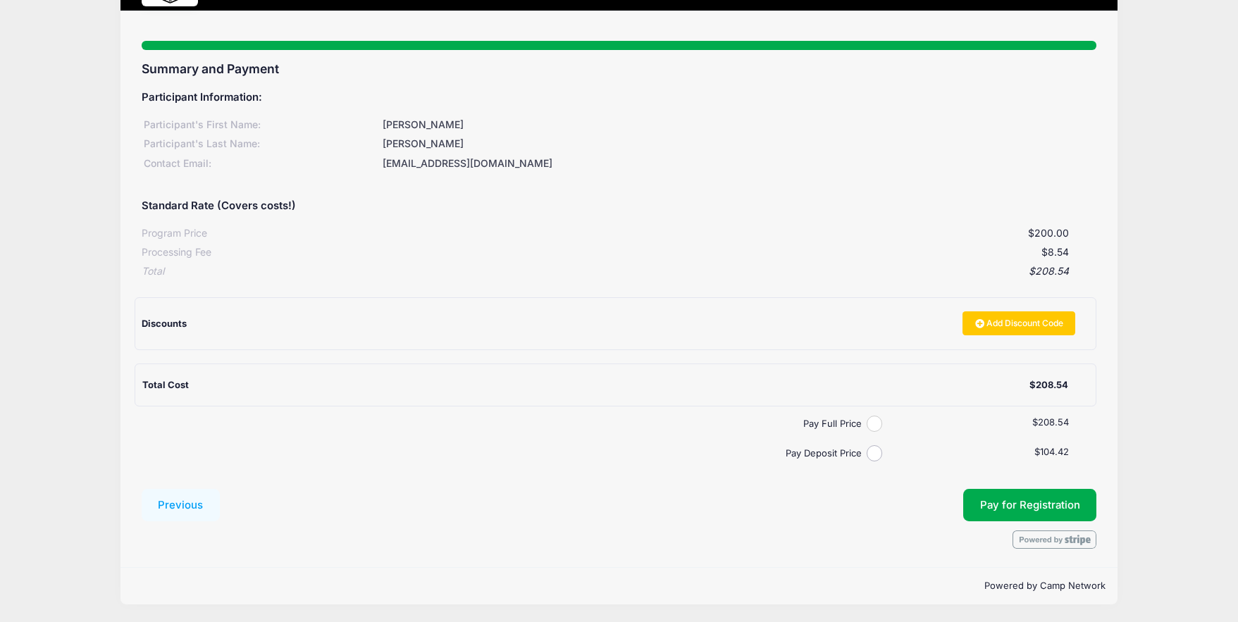
click at [873, 426] on input "Pay Full Price" at bounding box center [875, 424] width 16 height 16
radio input "true"
click at [1027, 500] on button "Pay for Registration" at bounding box center [1030, 505] width 134 height 32
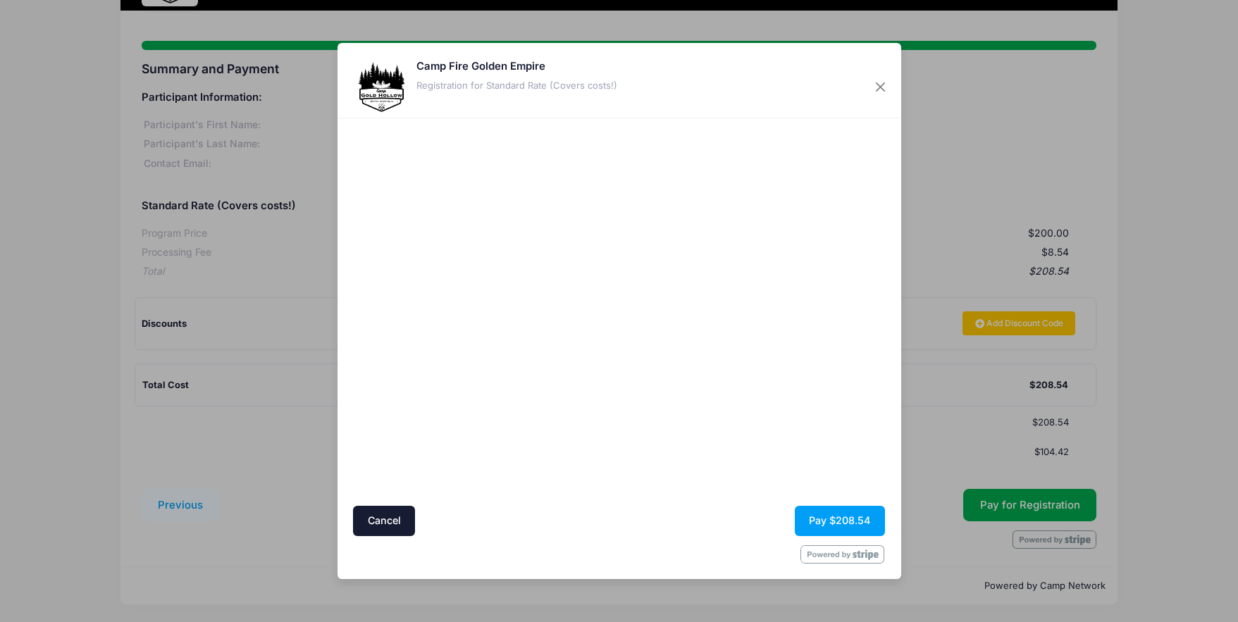
click at [736, 504] on form "Cancel Pay $208.54" at bounding box center [619, 344] width 532 height 438
click at [843, 521] on button "Pay $208.54" at bounding box center [840, 521] width 90 height 30
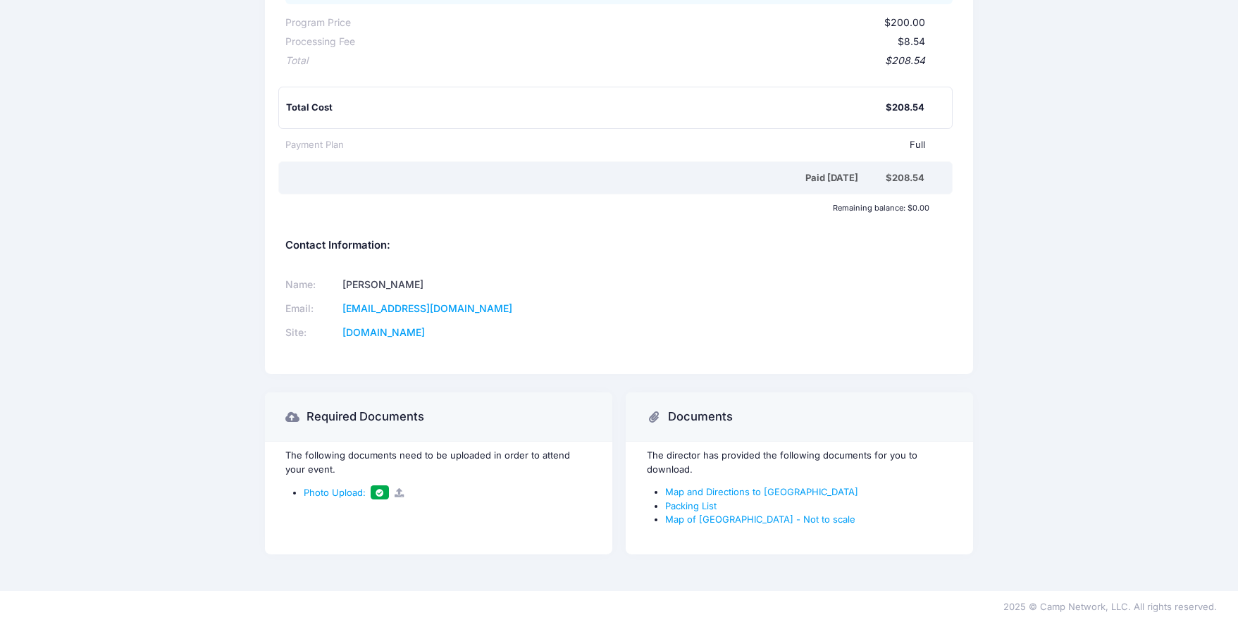
scroll to position [342, 0]
click at [711, 491] on link "Map and Directions to Camp Gold Hollow" at bounding box center [761, 490] width 193 height 11
click at [694, 504] on link "Packing List" at bounding box center [690, 505] width 51 height 11
click at [721, 521] on link "Map of Gold Hollow Camp - Not to scale" at bounding box center [760, 518] width 190 height 11
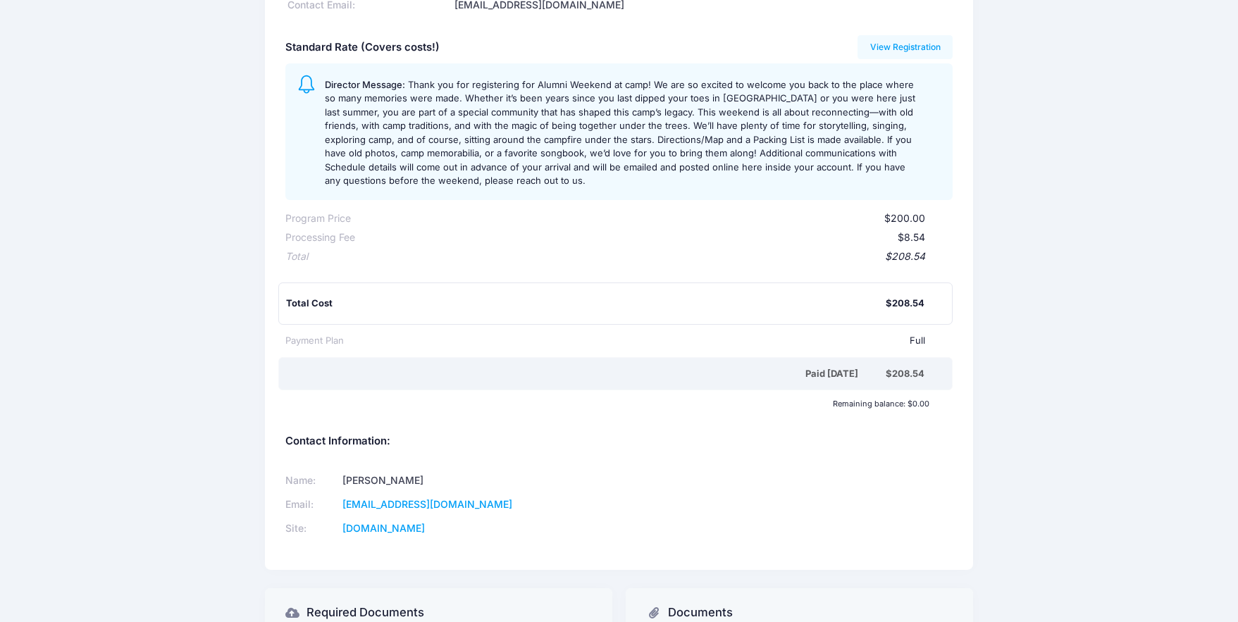
scroll to position [0, 0]
